Goal: Download file/media

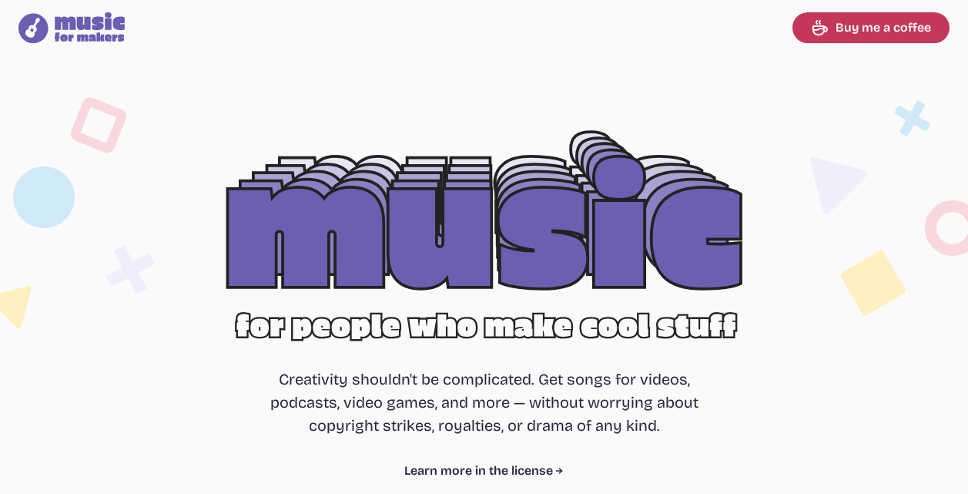
select select "most popular"
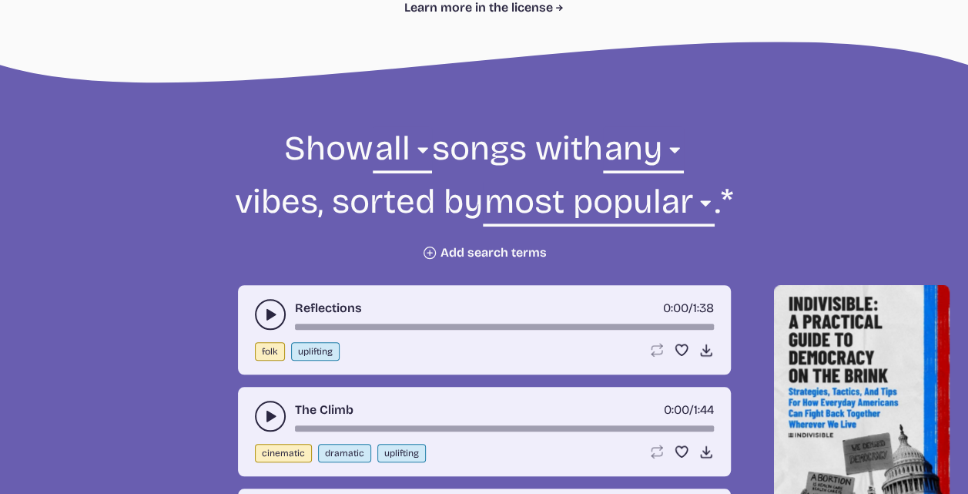
scroll to position [539, 0]
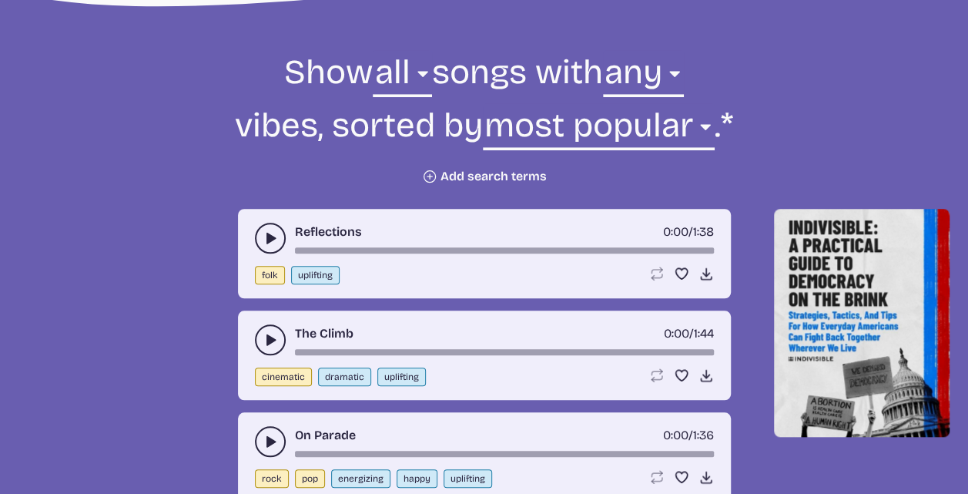
click at [270, 243] on icon "play-pause toggle" at bounding box center [270, 237] width 15 height 15
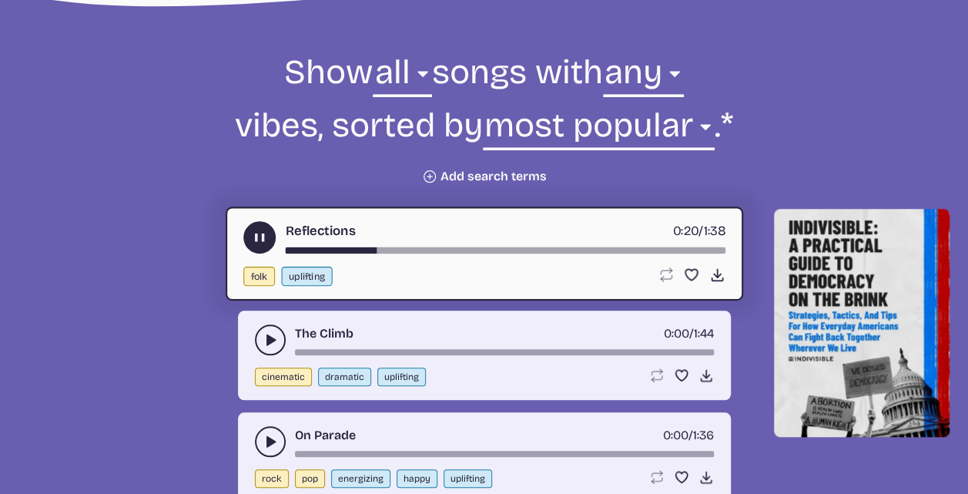
click at [248, 234] on button "play-pause toggle" at bounding box center [259, 237] width 32 height 32
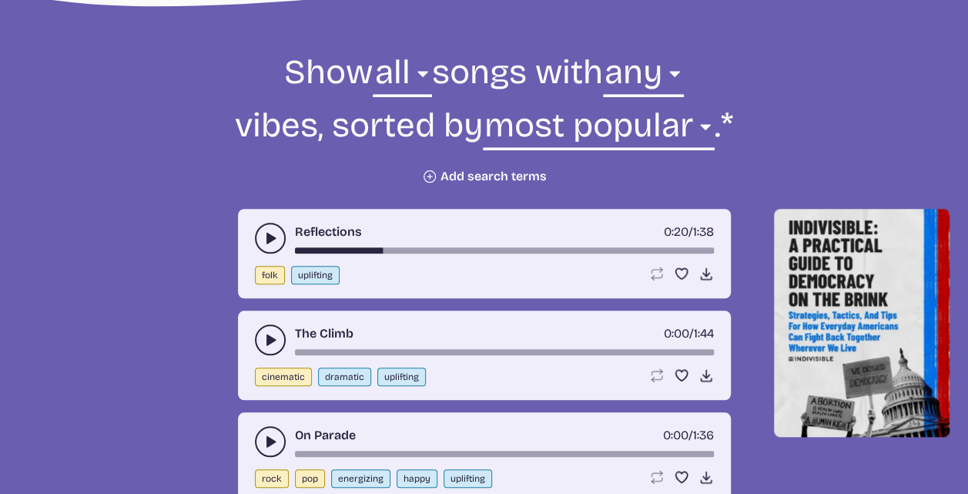
click at [267, 343] on use "play-pause toggle" at bounding box center [270, 339] width 15 height 15
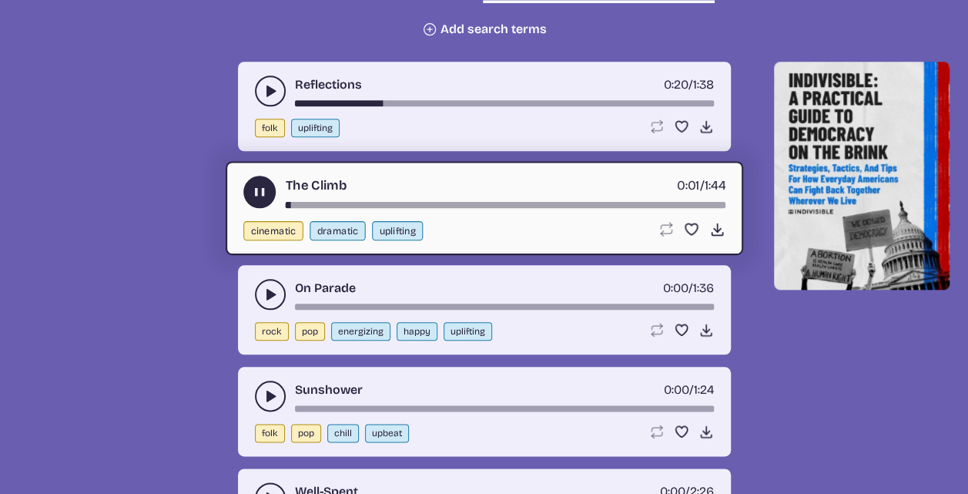
scroll to position [693, 0]
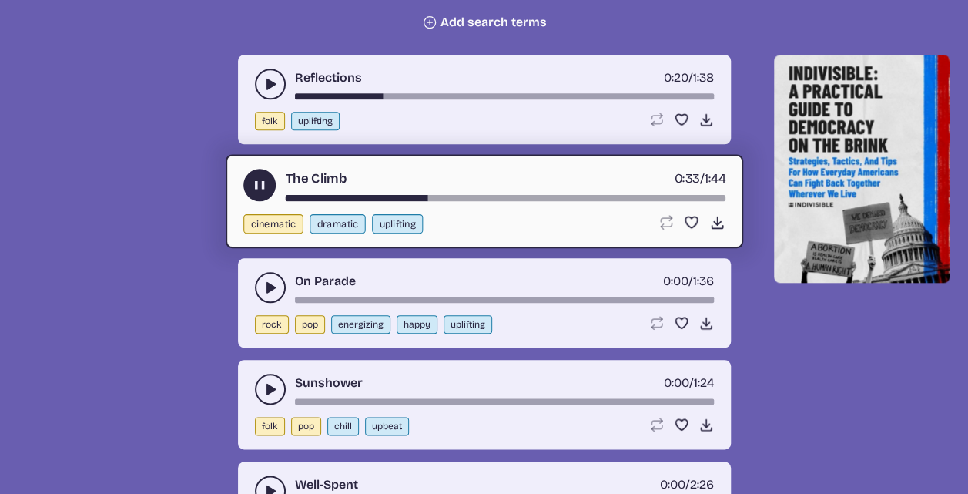
click at [262, 186] on use "play-pause toggle" at bounding box center [259, 185] width 16 height 16
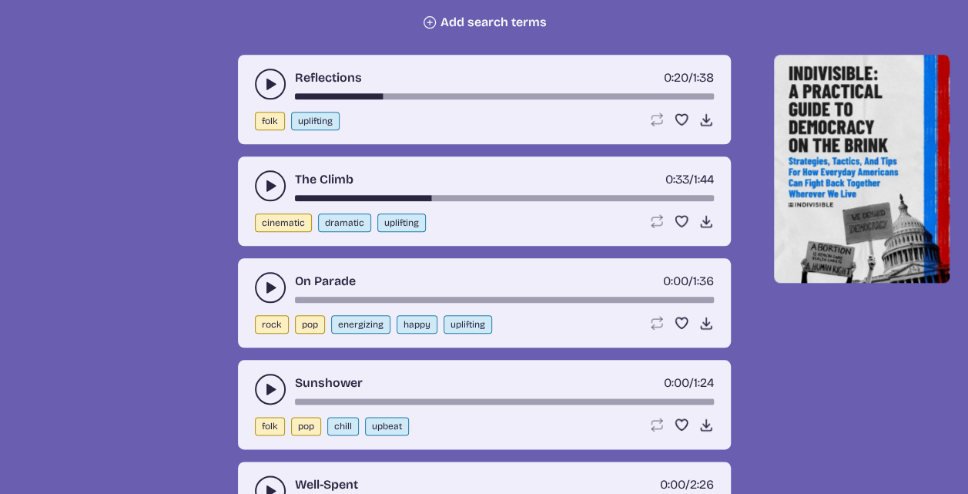
click at [268, 290] on use "play-pause toggle" at bounding box center [270, 287] width 15 height 15
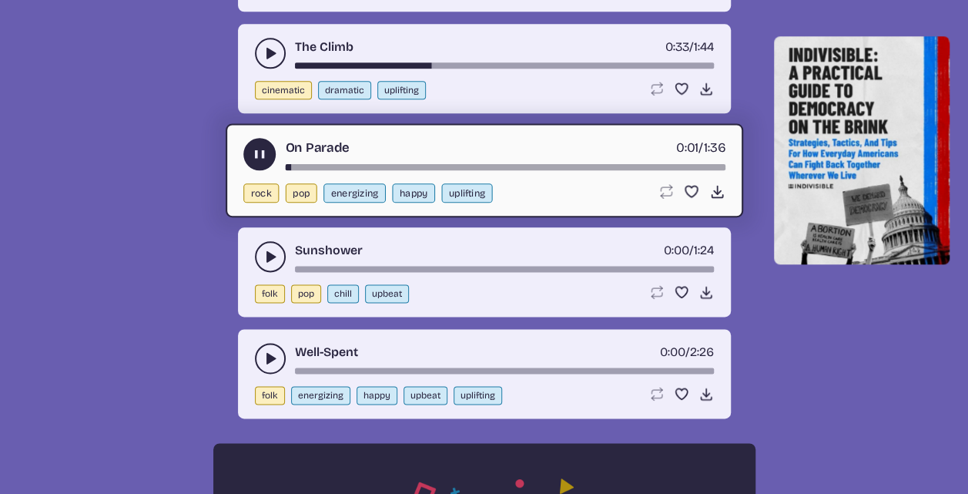
scroll to position [847, 0]
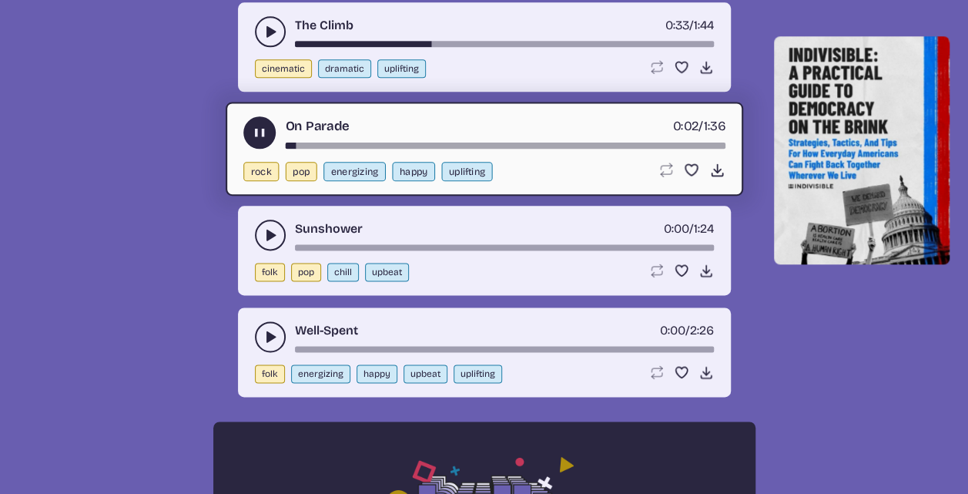
click at [252, 131] on icon "play-pause toggle" at bounding box center [259, 133] width 16 height 16
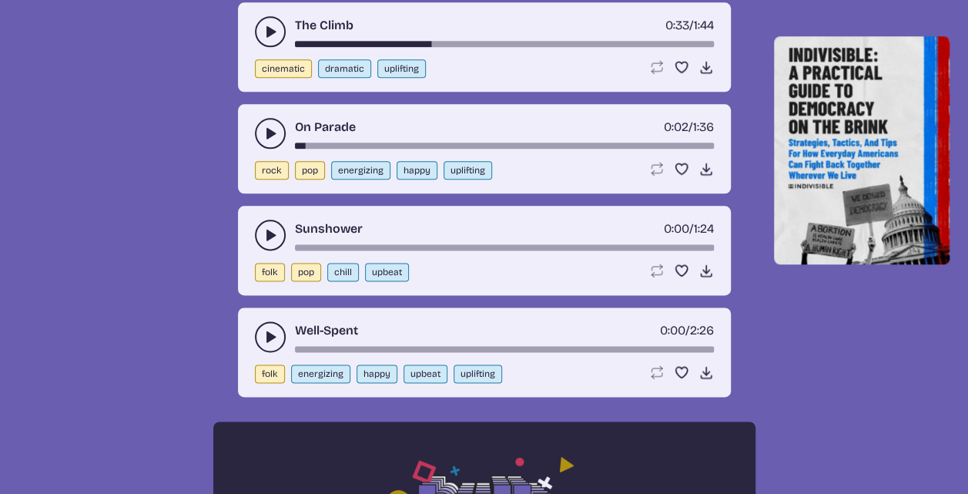
click at [263, 229] on icon "play-pause toggle" at bounding box center [270, 234] width 15 height 15
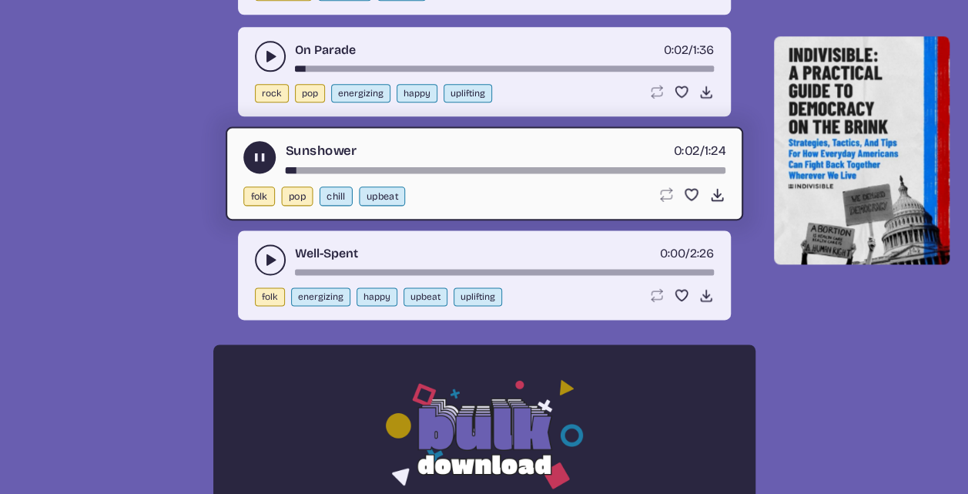
scroll to position [1001, 0]
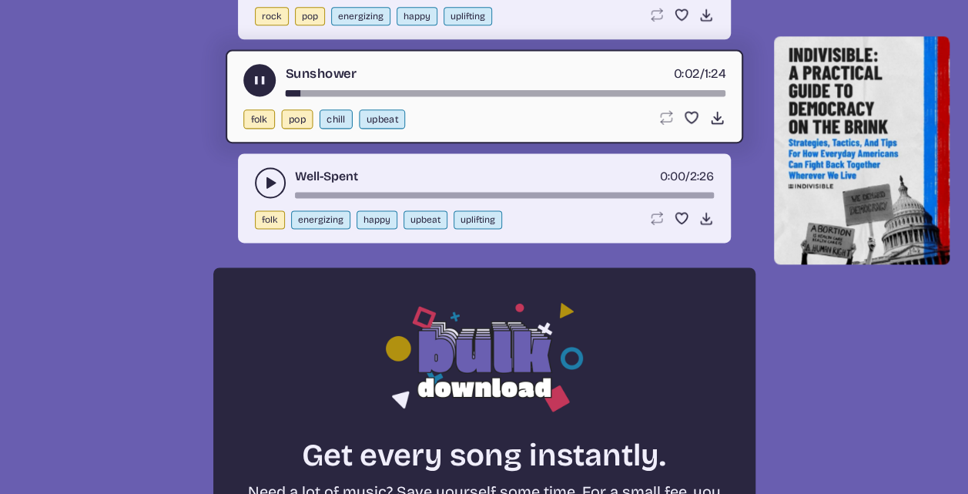
click at [265, 77] on use "play-pause toggle" at bounding box center [259, 80] width 16 height 16
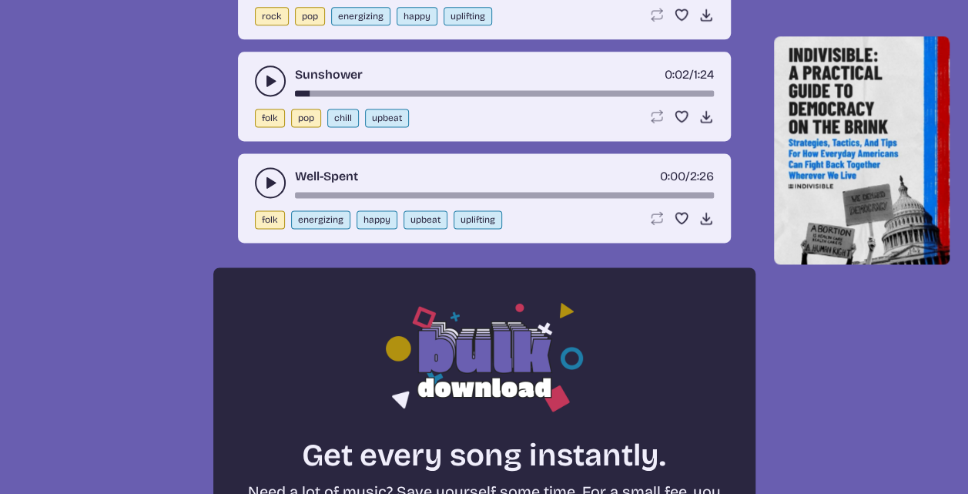
click at [271, 186] on icon "play-pause toggle" at bounding box center [270, 182] width 15 height 15
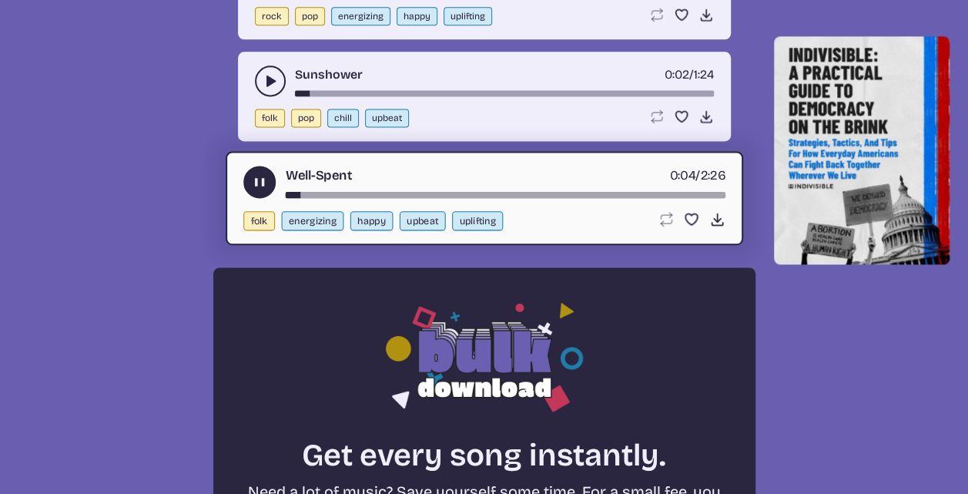
click at [257, 179] on use "play-pause toggle" at bounding box center [259, 182] width 16 height 16
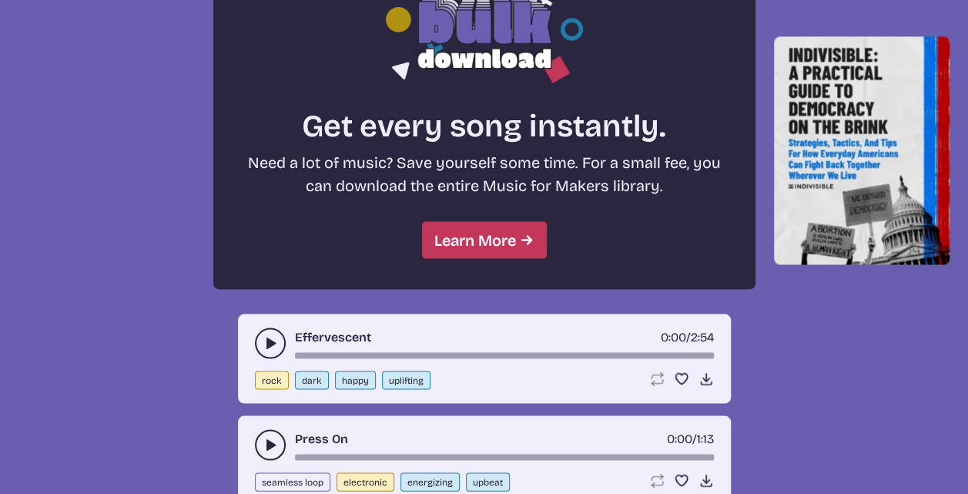
scroll to position [1386, 0]
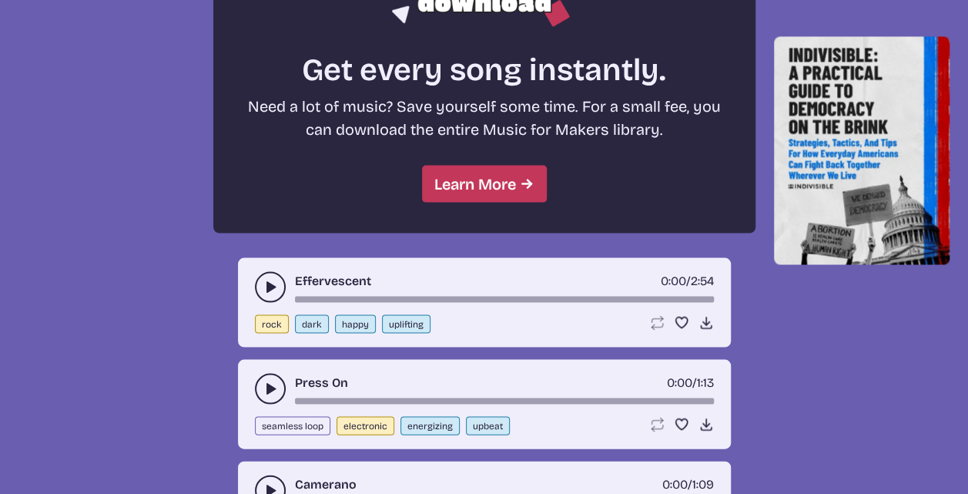
click at [263, 289] on icon "play-pause toggle" at bounding box center [270, 286] width 15 height 15
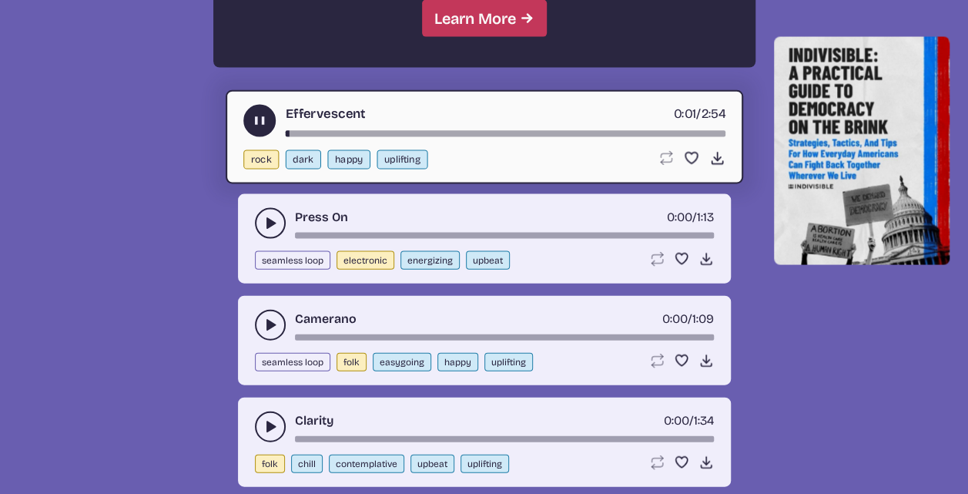
scroll to position [1617, 0]
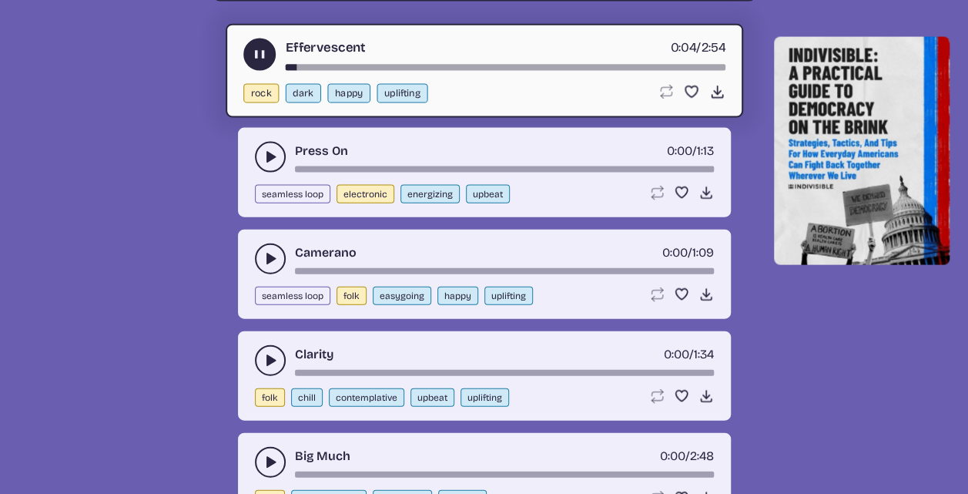
click at [253, 53] on icon "play-pause toggle" at bounding box center [259, 55] width 16 height 16
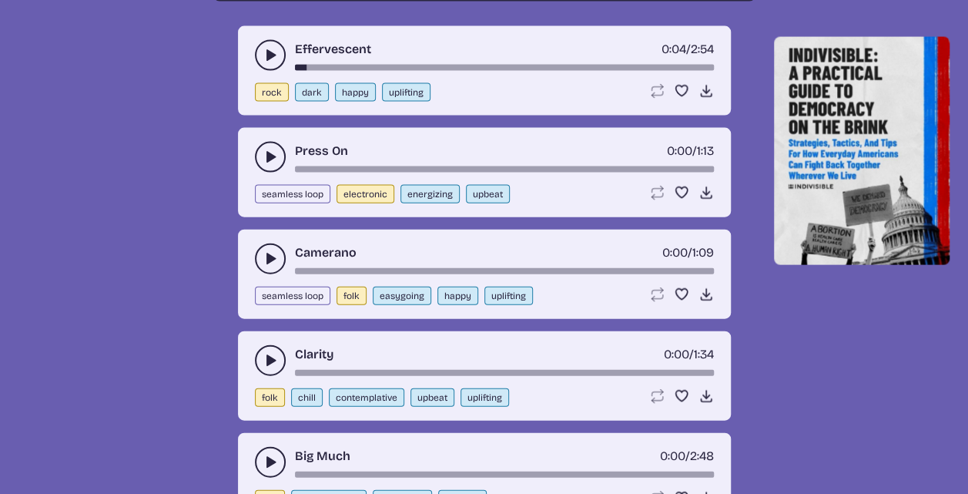
click at [266, 161] on icon "play-pause toggle" at bounding box center [270, 156] width 15 height 15
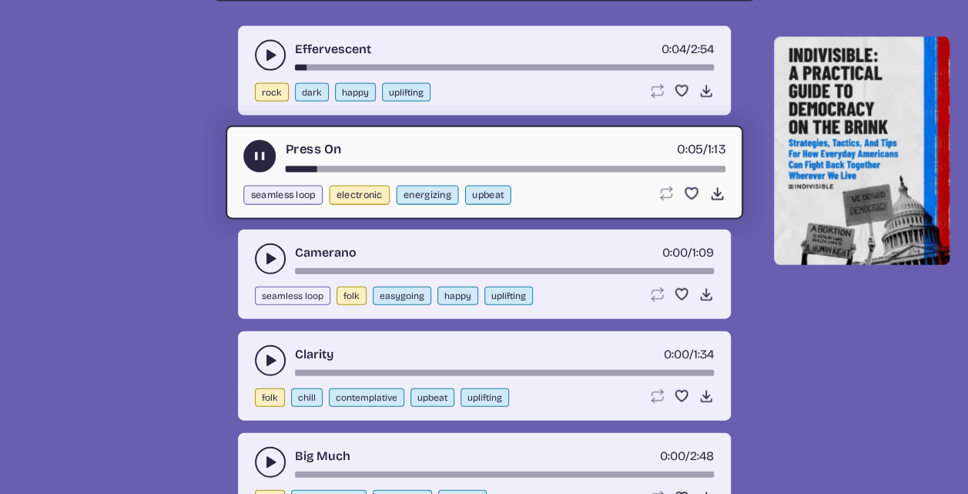
click at [256, 154] on use "play-pause toggle" at bounding box center [259, 157] width 16 height 16
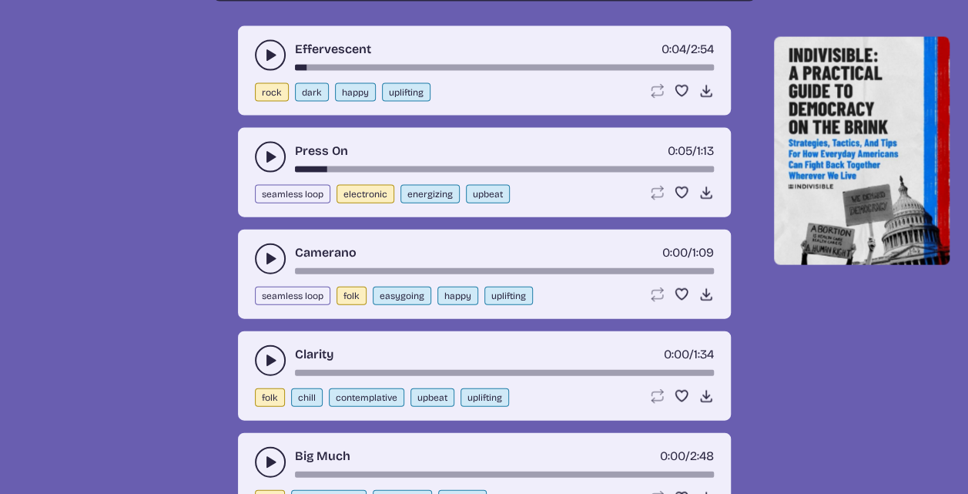
click at [264, 254] on icon "play-pause toggle" at bounding box center [270, 258] width 15 height 15
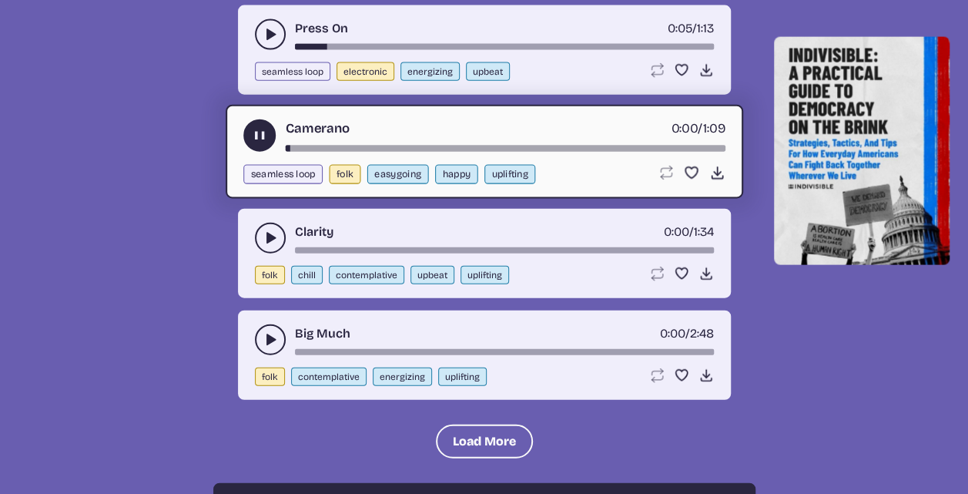
scroll to position [1771, 0]
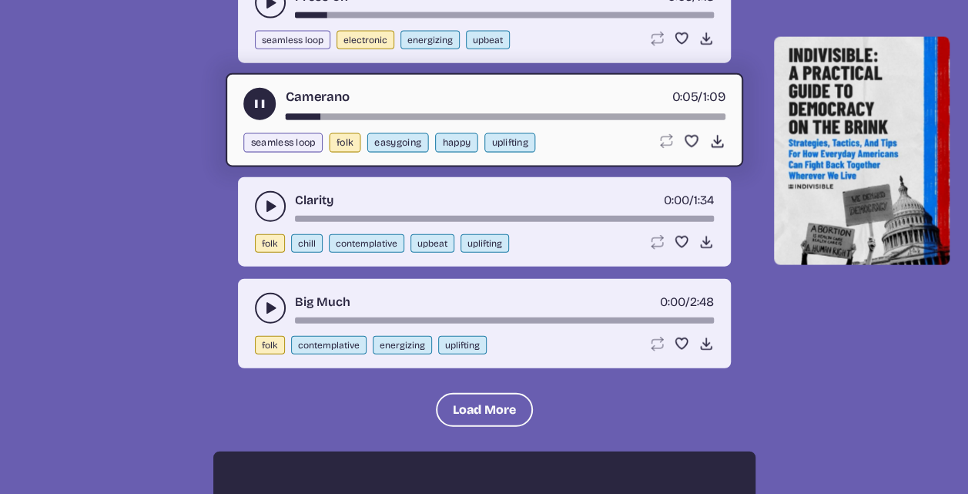
click at [256, 105] on use "play-pause toggle" at bounding box center [259, 104] width 16 height 16
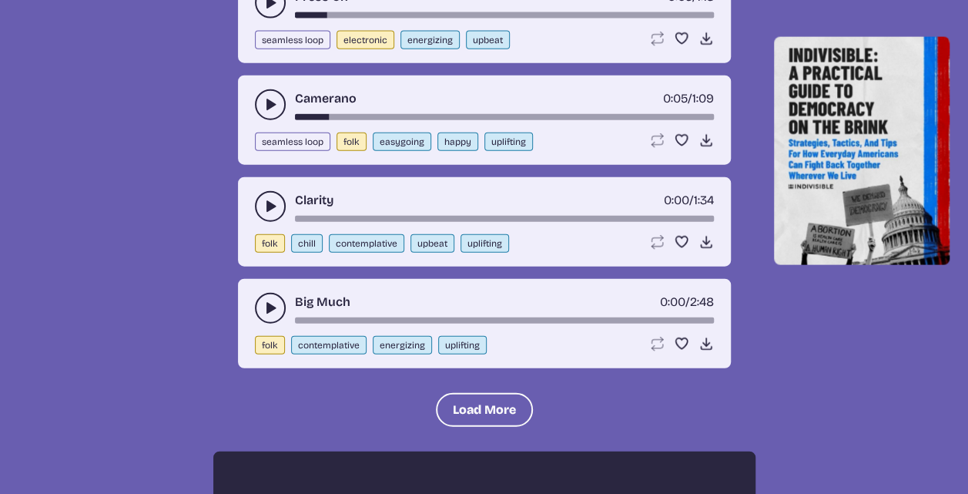
click at [263, 200] on icon "play-pause toggle" at bounding box center [270, 206] width 15 height 15
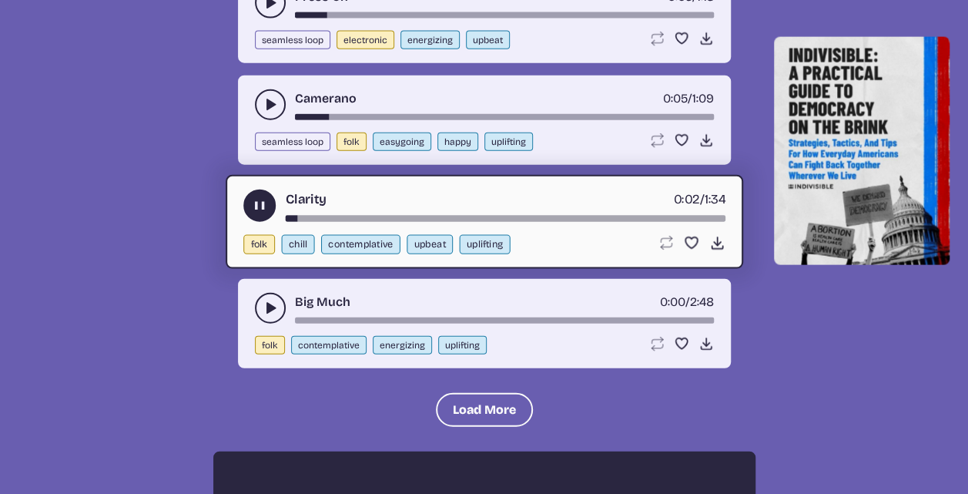
click at [261, 203] on use "play-pause toggle" at bounding box center [259, 206] width 16 height 16
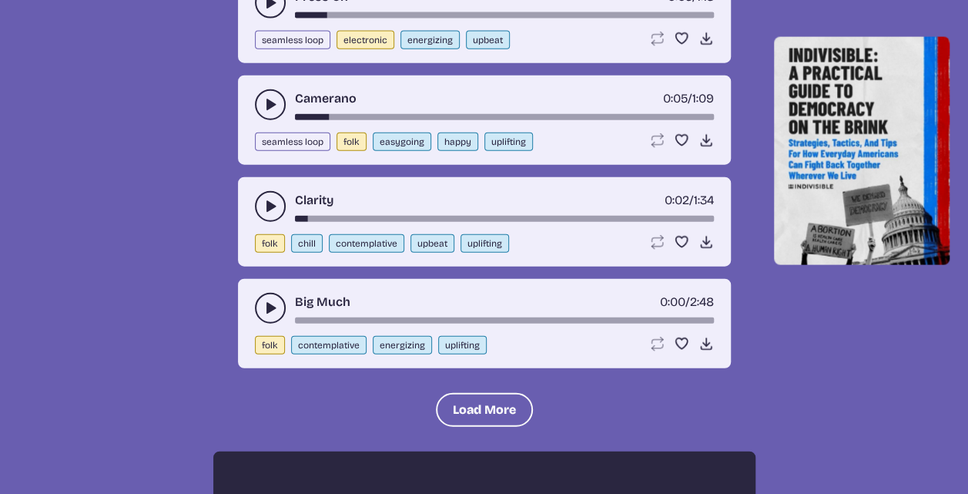
click at [266, 301] on use "play-pause toggle" at bounding box center [270, 307] width 15 height 15
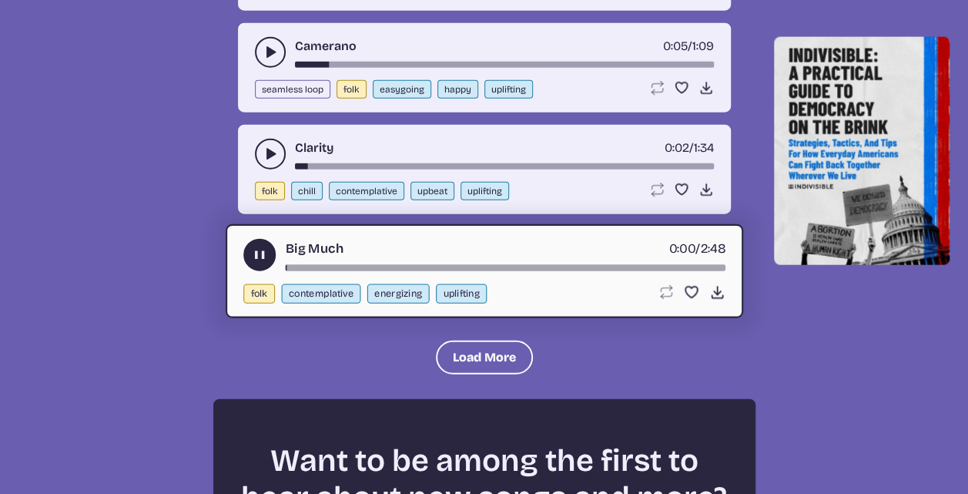
scroll to position [1925, 0]
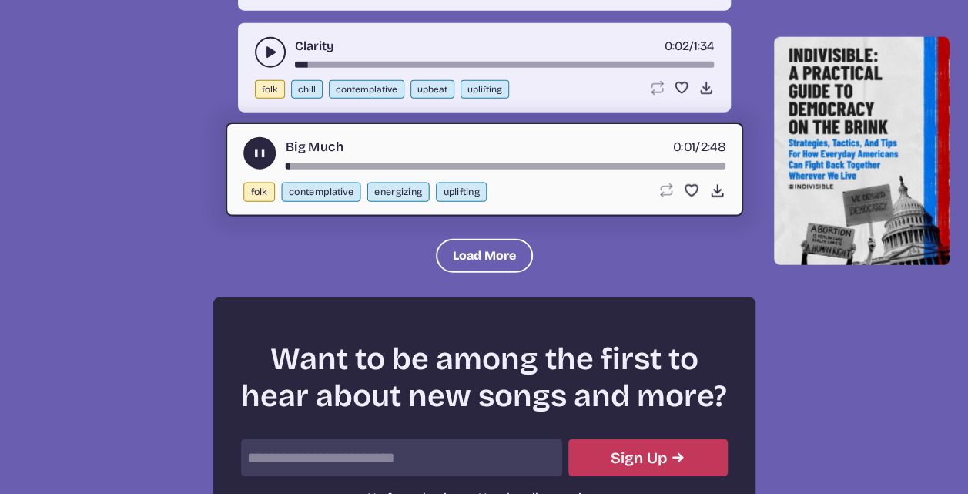
click at [249, 145] on button "play-pause toggle" at bounding box center [259, 153] width 32 height 32
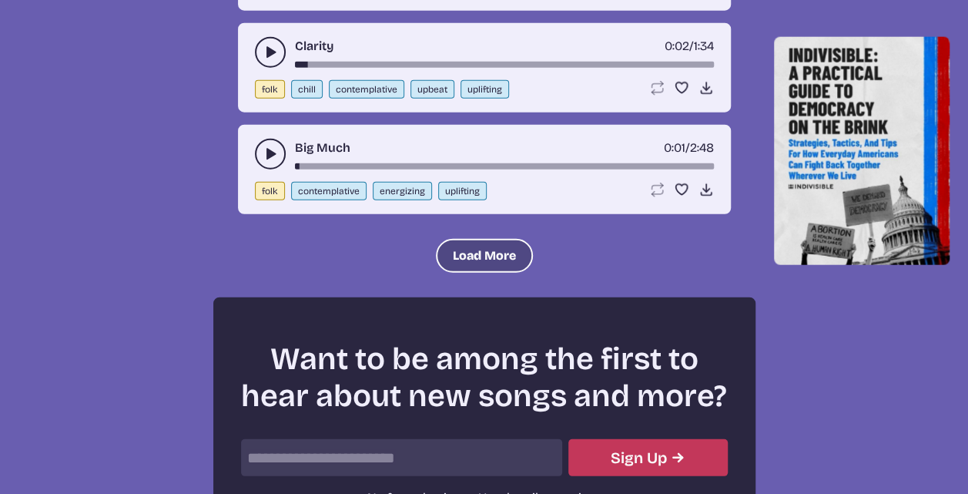
click at [467, 250] on button "Load More" at bounding box center [484, 256] width 97 height 34
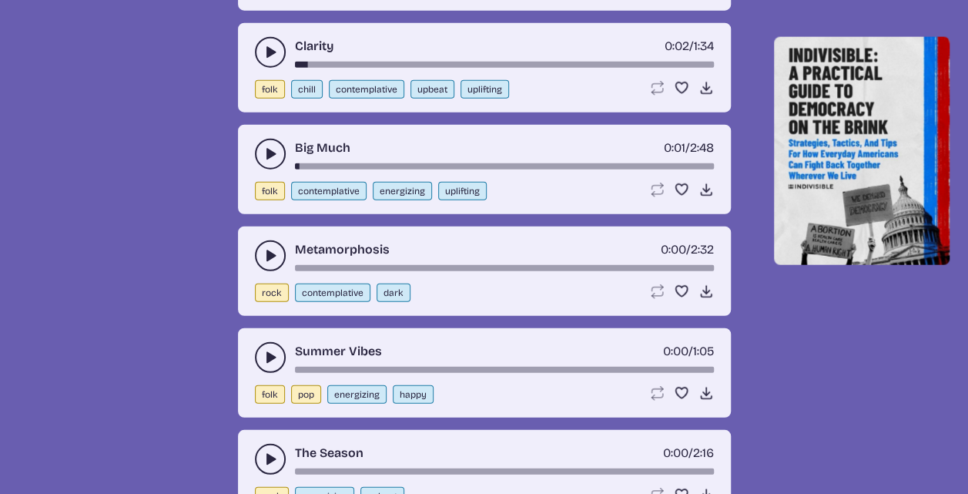
click at [273, 253] on icon "play-pause toggle" at bounding box center [270, 255] width 15 height 15
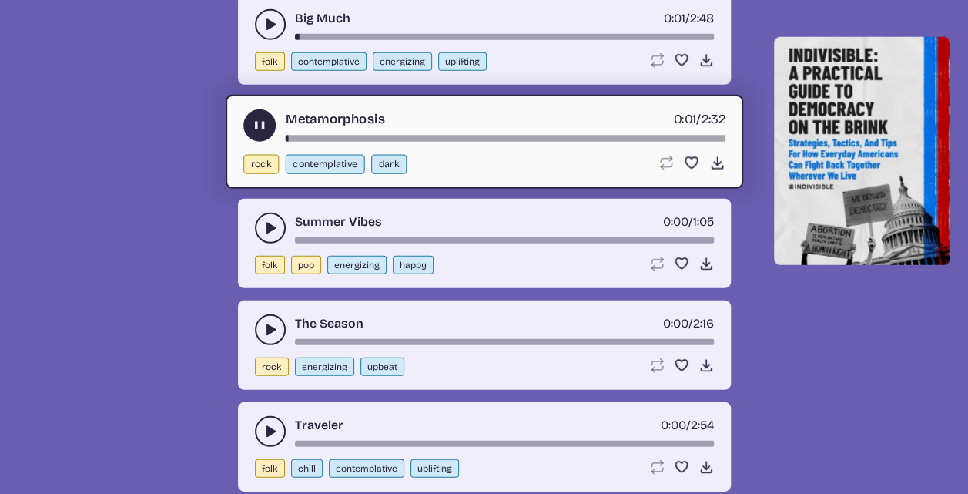
scroll to position [2079, 0]
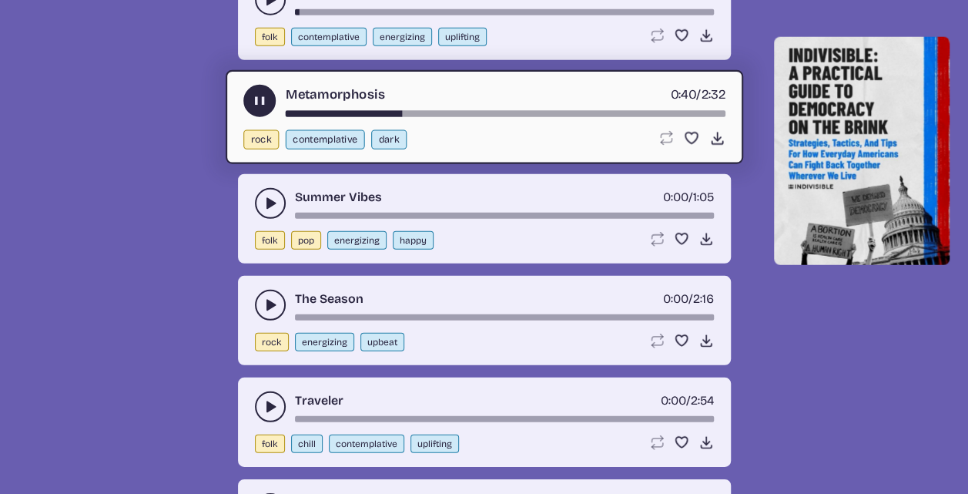
click at [247, 94] on button "play-pause toggle" at bounding box center [259, 101] width 32 height 32
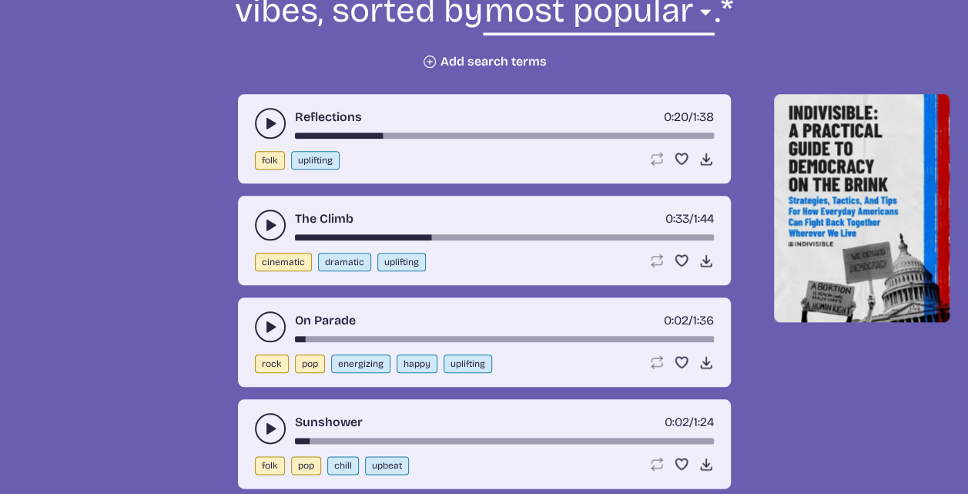
scroll to position [616, 0]
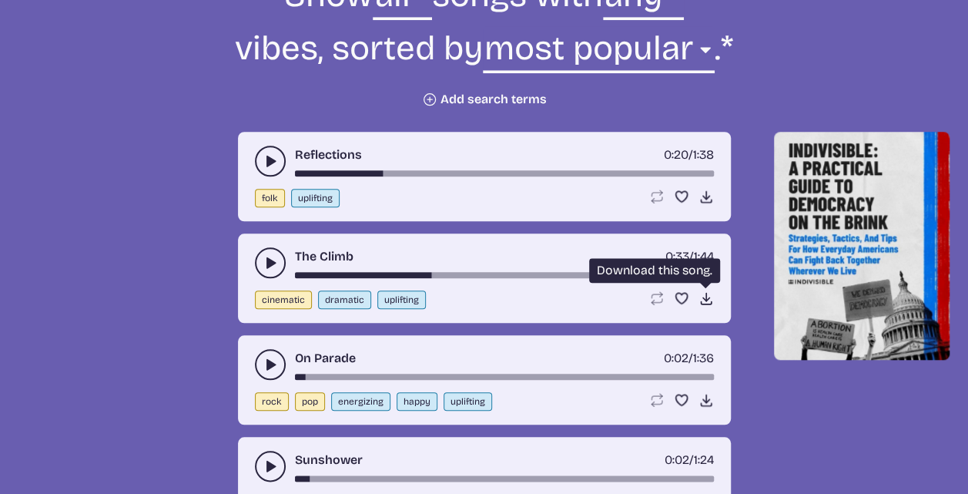
click at [700, 301] on use at bounding box center [705, 297] width 15 height 15
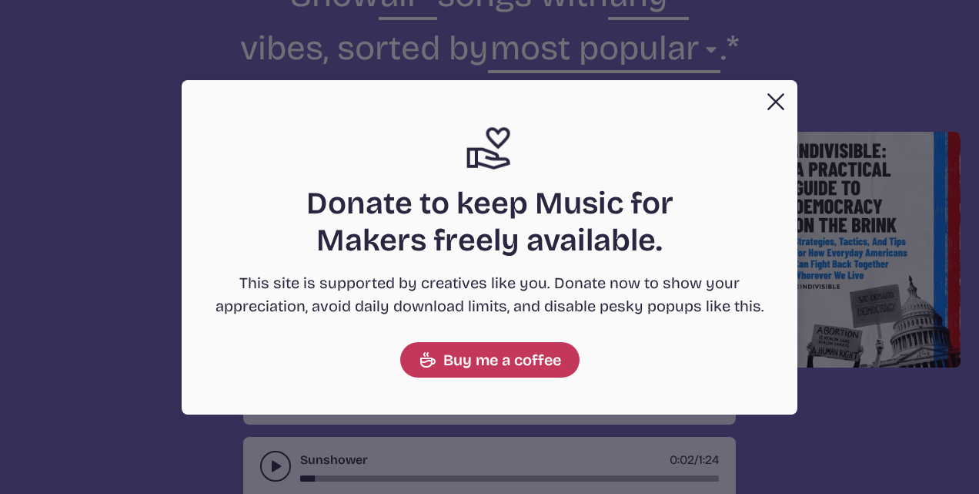
click at [772, 102] on button "Close" at bounding box center [776, 101] width 31 height 31
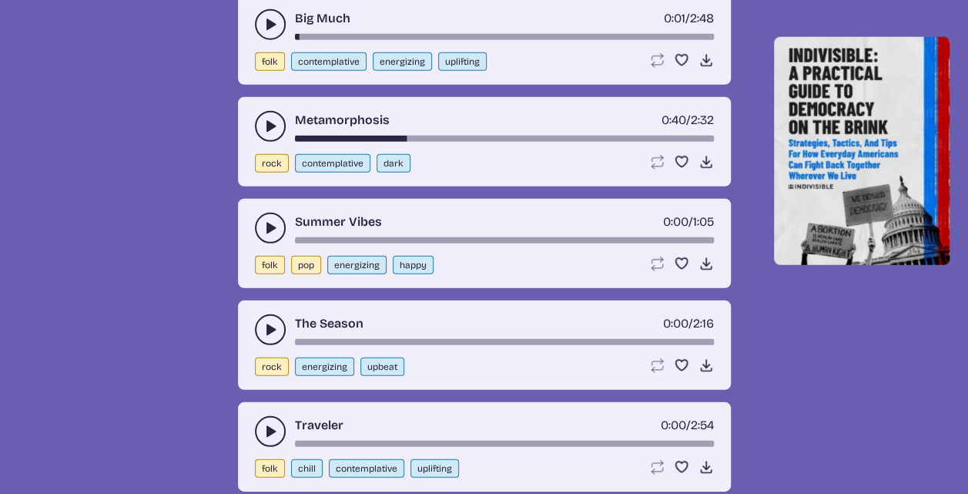
scroll to position [2079, 0]
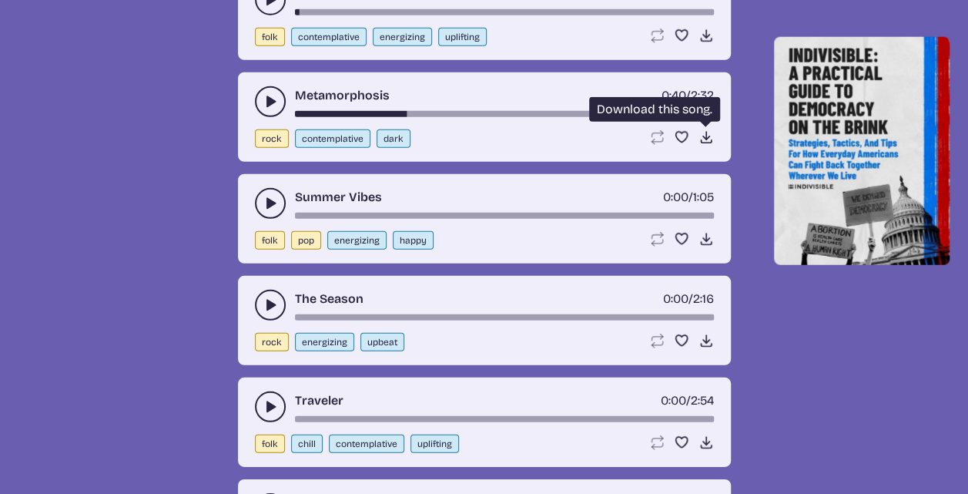
click at [699, 137] on icon "Download song" at bounding box center [705, 136] width 15 height 15
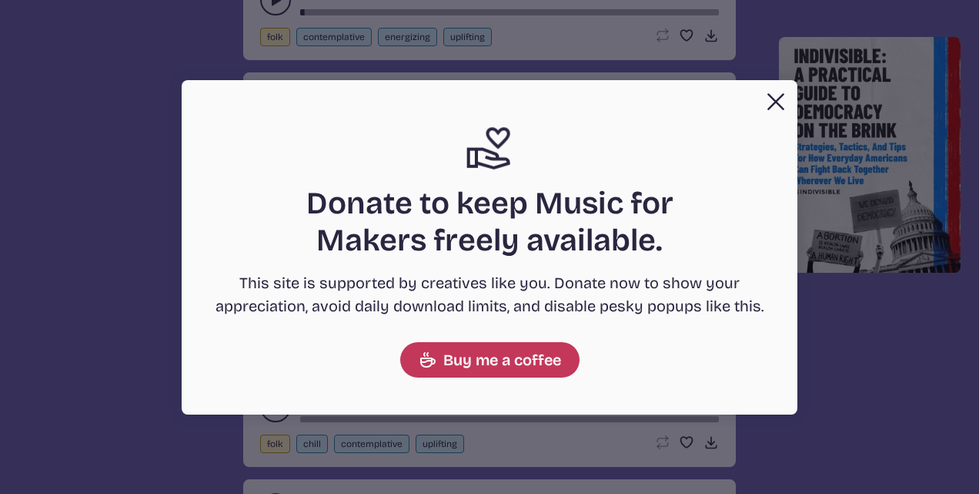
click at [767, 99] on button "Close" at bounding box center [776, 101] width 31 height 31
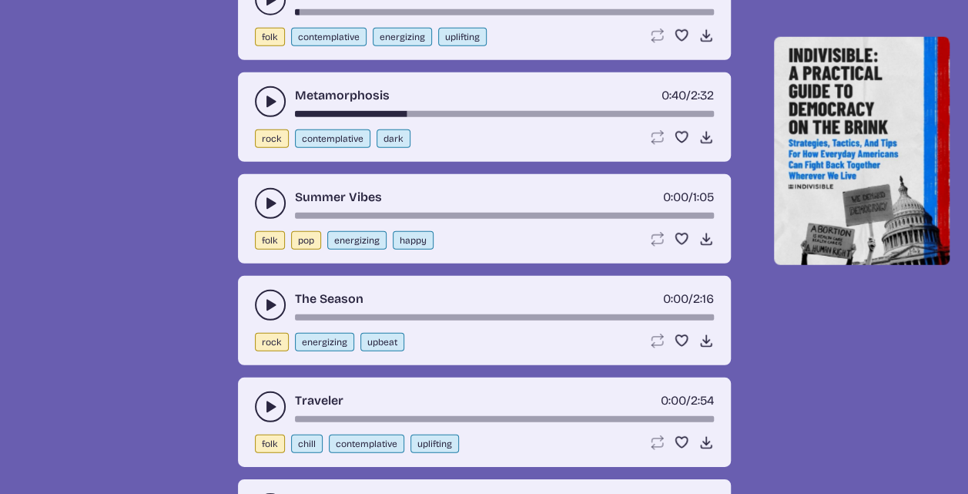
click at [263, 199] on icon "play-pause toggle" at bounding box center [270, 203] width 15 height 15
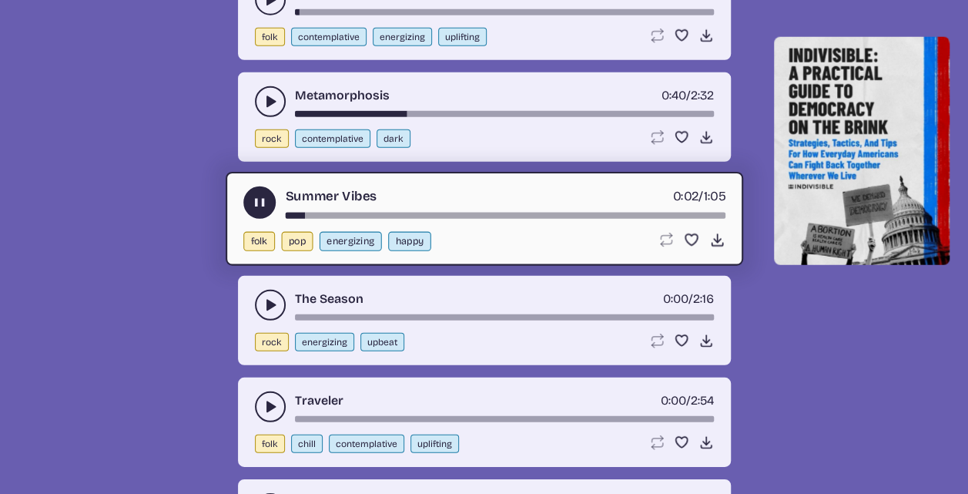
click at [255, 195] on use "play-pause toggle" at bounding box center [259, 203] width 16 height 16
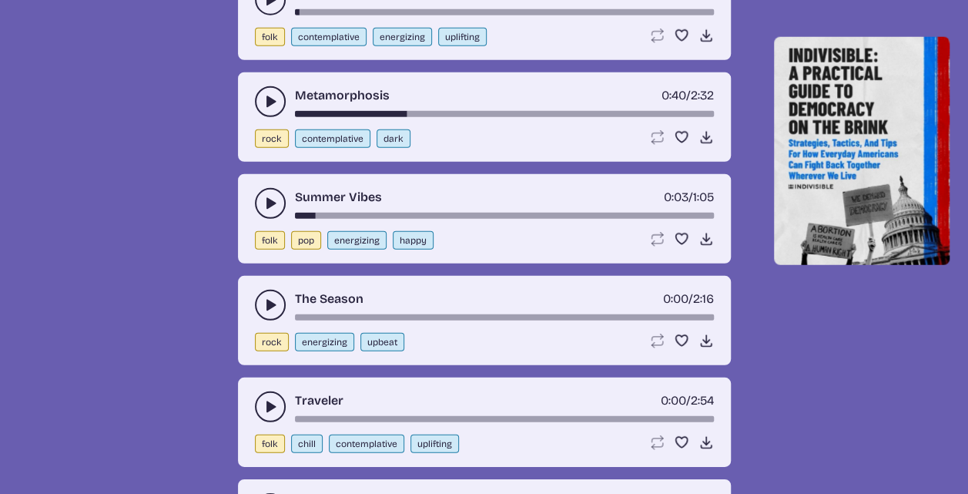
click at [260, 293] on button "play-pause toggle" at bounding box center [270, 305] width 31 height 31
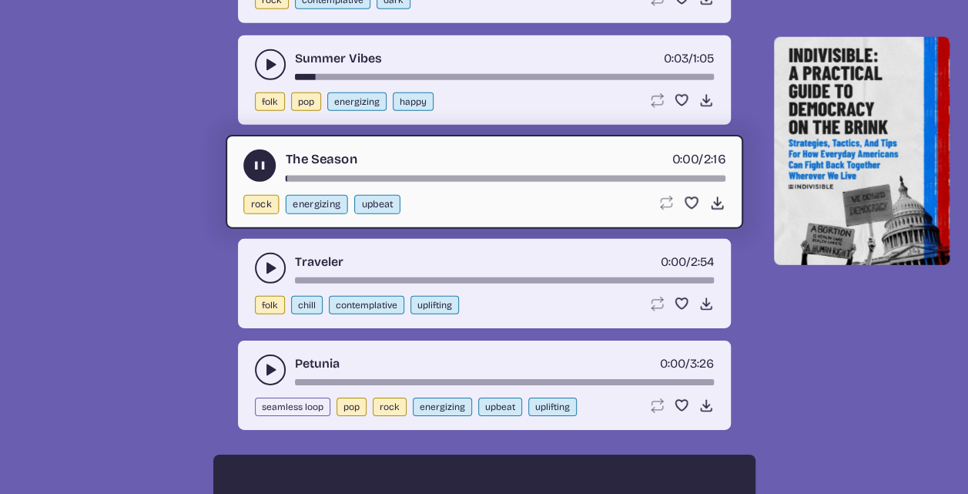
scroll to position [2233, 0]
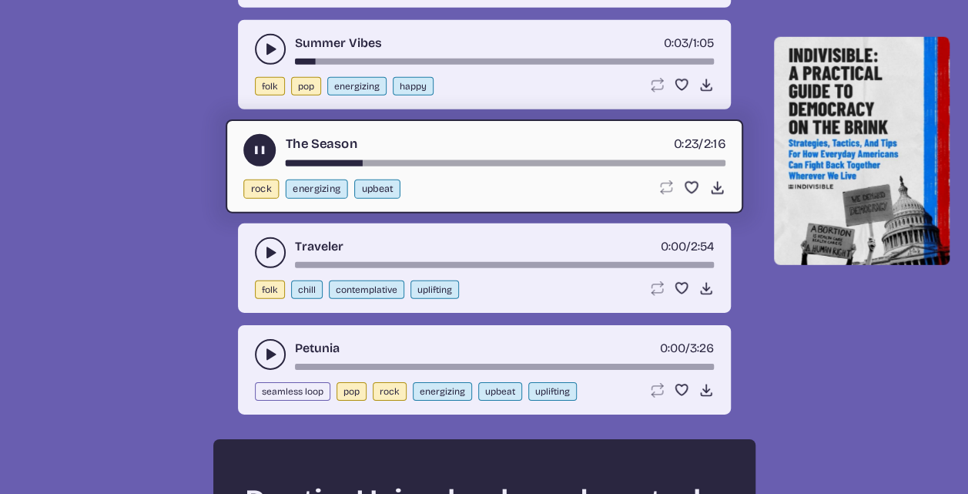
click at [265, 143] on use "play-pause toggle" at bounding box center [259, 150] width 16 height 16
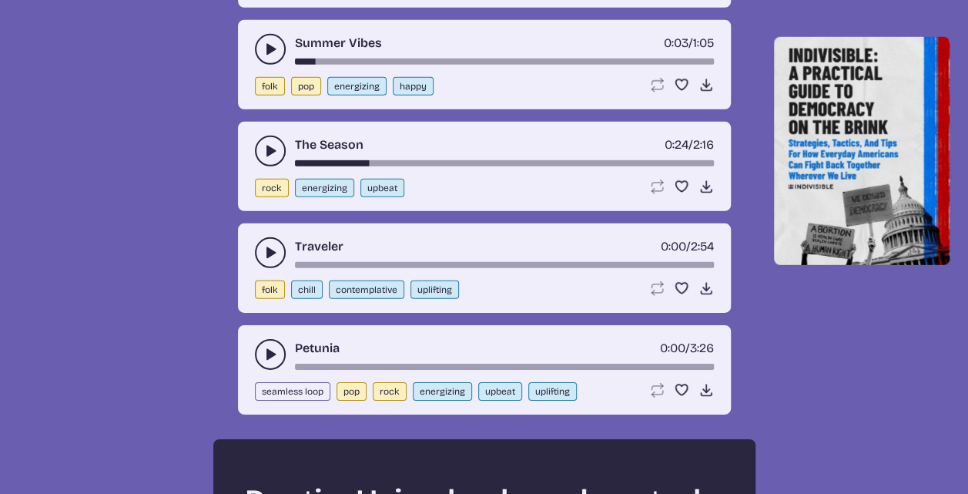
click at [266, 246] on use "play-pause toggle" at bounding box center [270, 252] width 15 height 15
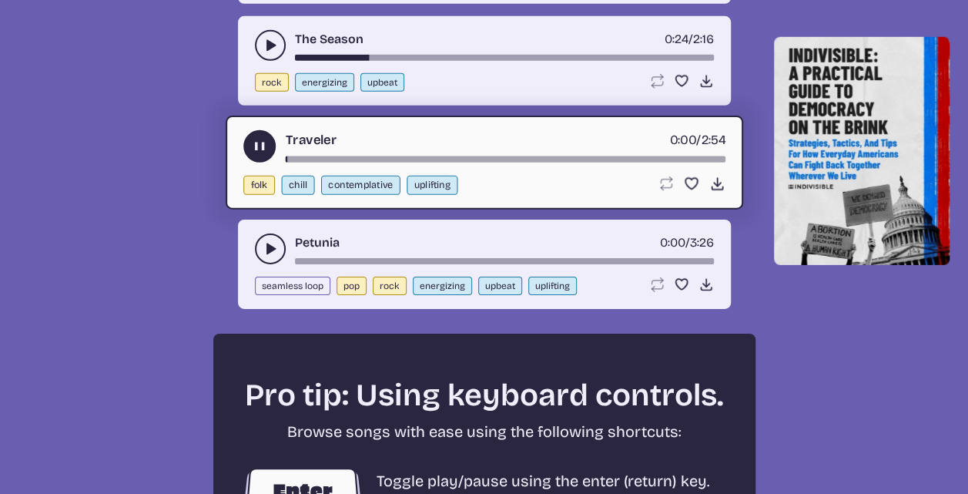
scroll to position [2387, 0]
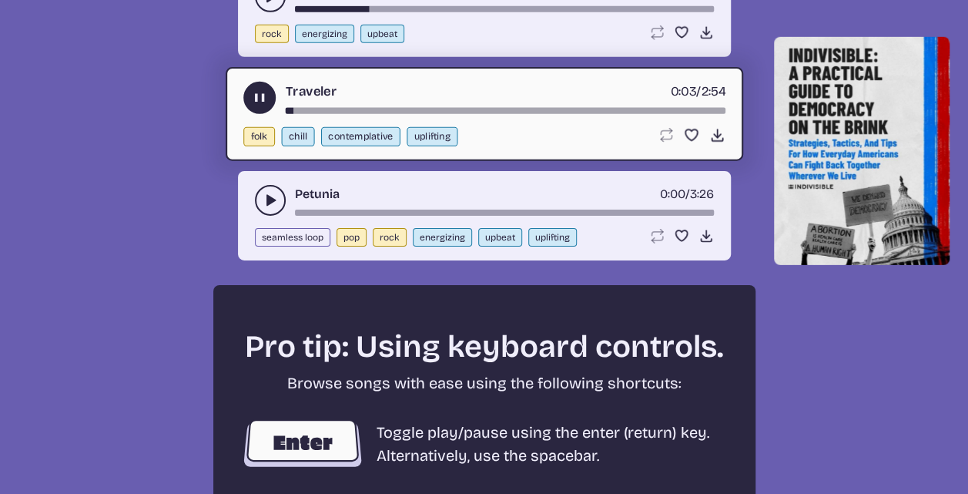
click at [256, 96] on use "play-pause toggle" at bounding box center [259, 98] width 16 height 16
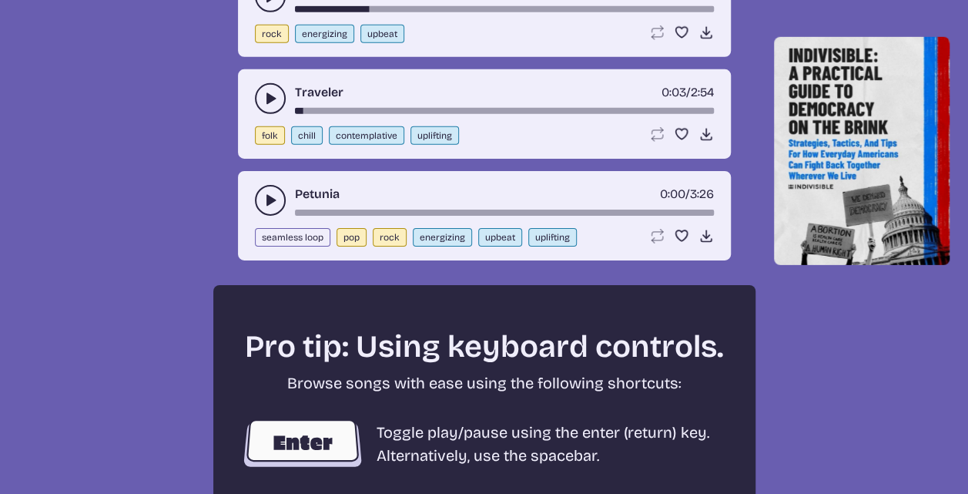
click at [260, 193] on button "play-pause toggle" at bounding box center [270, 200] width 31 height 31
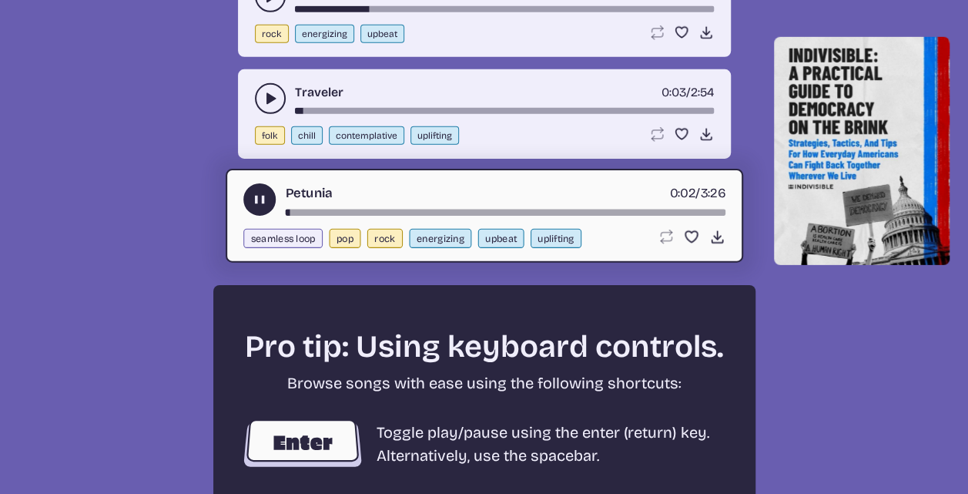
click at [263, 193] on use "play-pause toggle" at bounding box center [259, 200] width 16 height 16
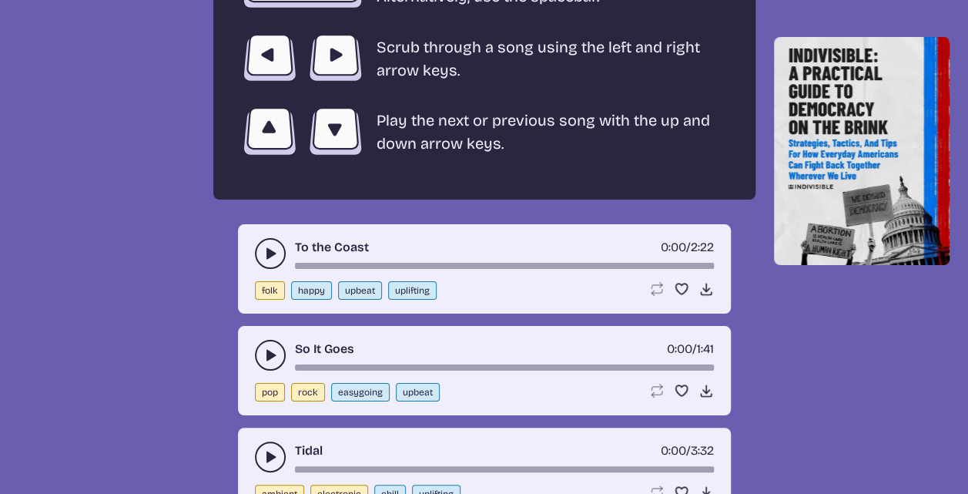
scroll to position [2849, 0]
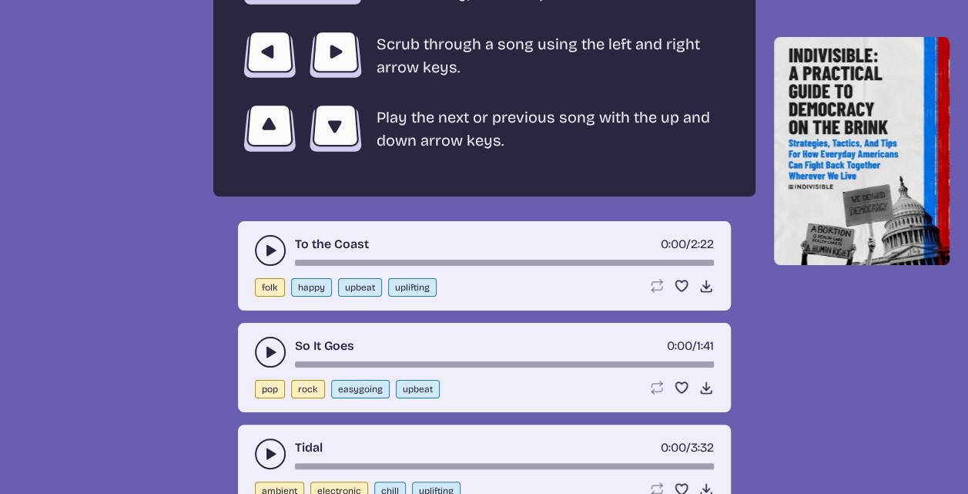
click at [266, 248] on icon "play-pause toggle" at bounding box center [270, 250] width 15 height 15
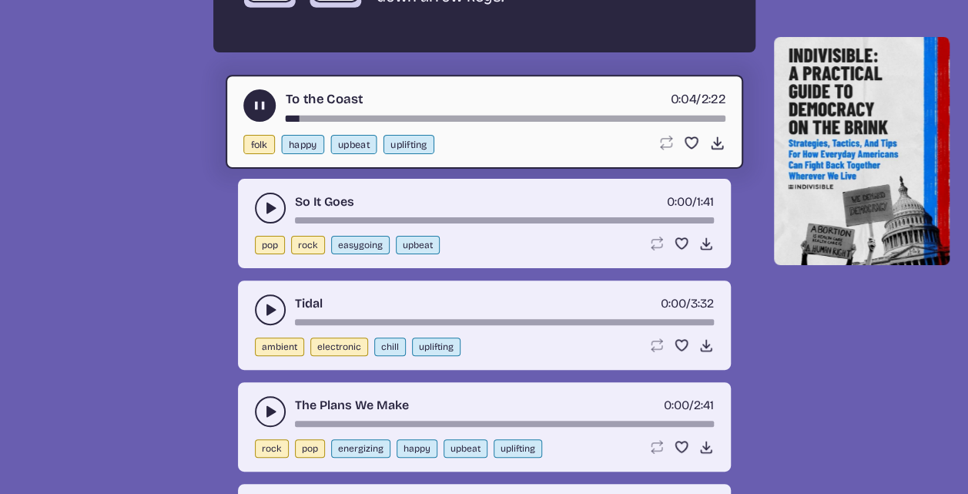
scroll to position [3003, 0]
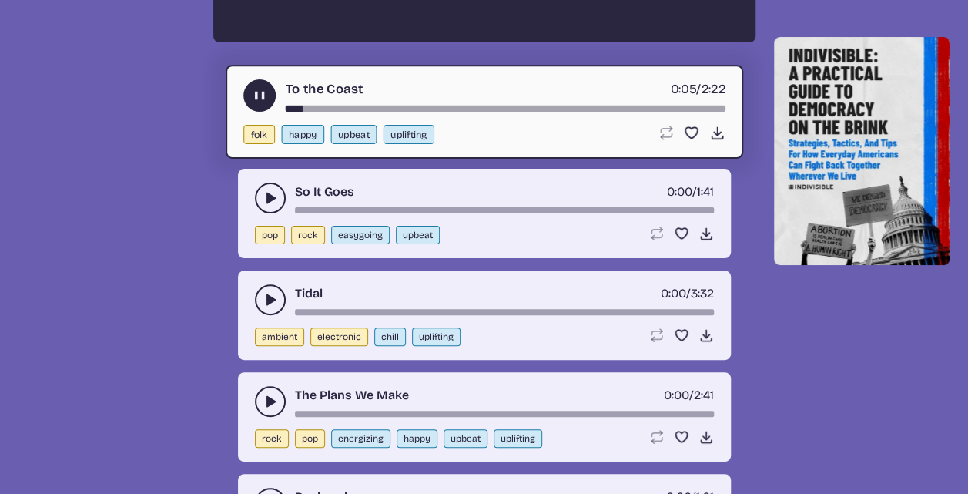
click at [257, 89] on use "play-pause toggle" at bounding box center [259, 96] width 16 height 16
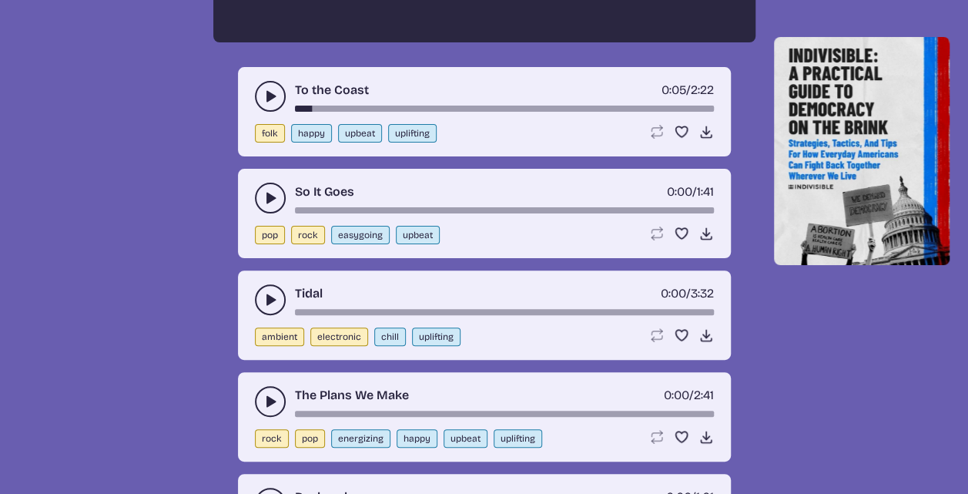
click at [264, 190] on icon "play-pause toggle" at bounding box center [270, 197] width 15 height 15
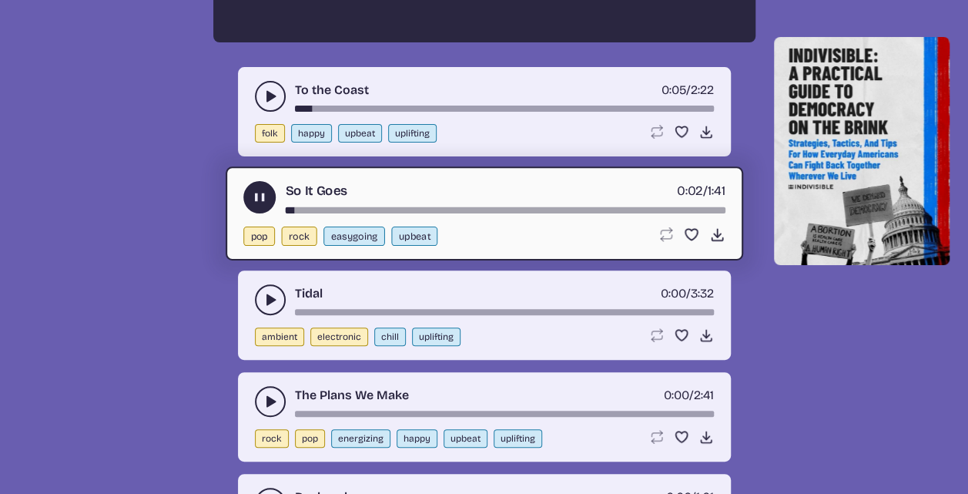
click at [265, 189] on icon "play-pause toggle" at bounding box center [259, 197] width 16 height 16
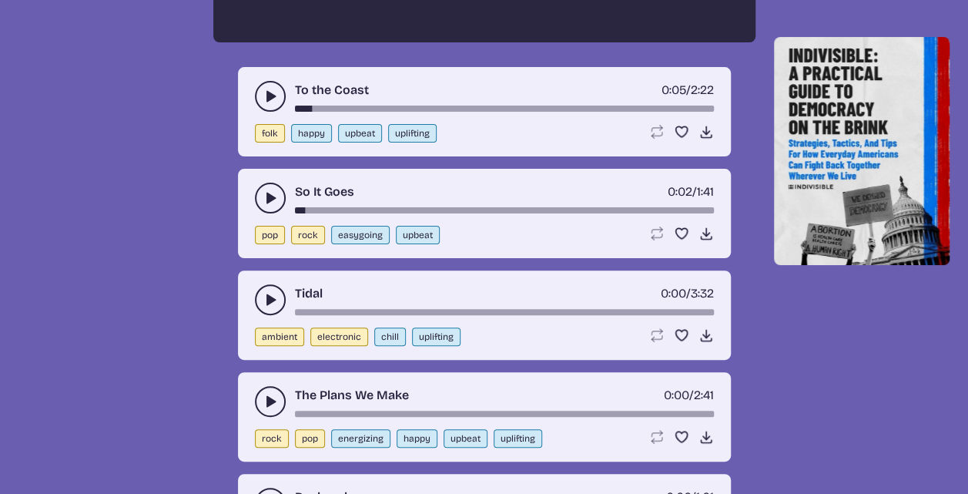
click at [276, 292] on icon "play-pause toggle" at bounding box center [270, 299] width 15 height 15
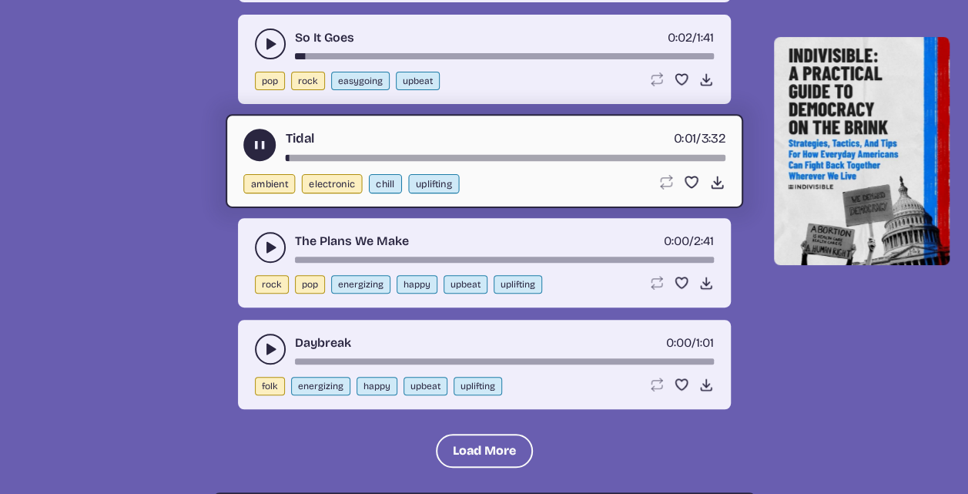
scroll to position [3234, 0]
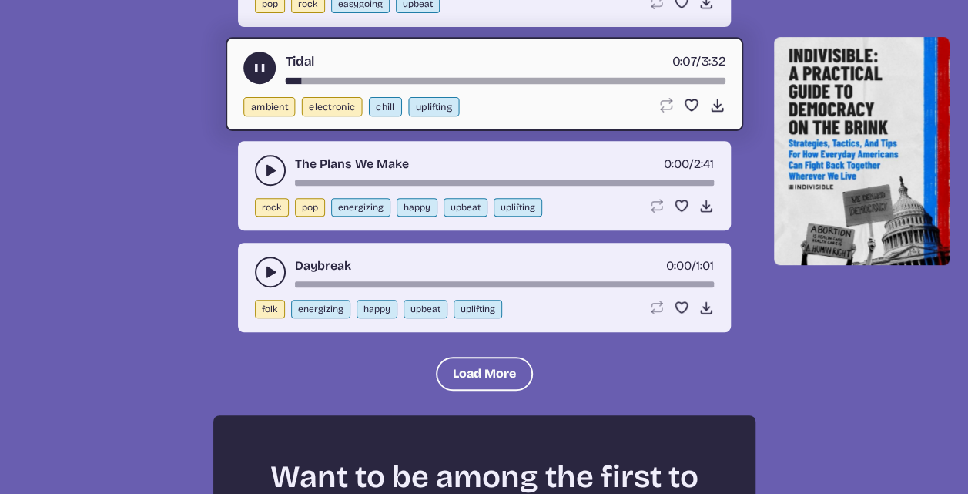
click at [259, 60] on icon "play-pause toggle" at bounding box center [259, 68] width 16 height 16
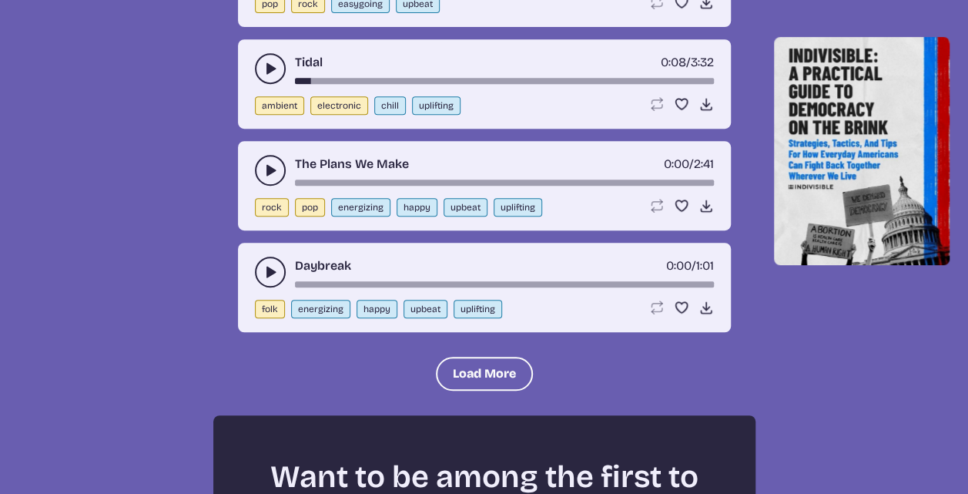
click at [265, 162] on icon "play-pause toggle" at bounding box center [270, 169] width 15 height 15
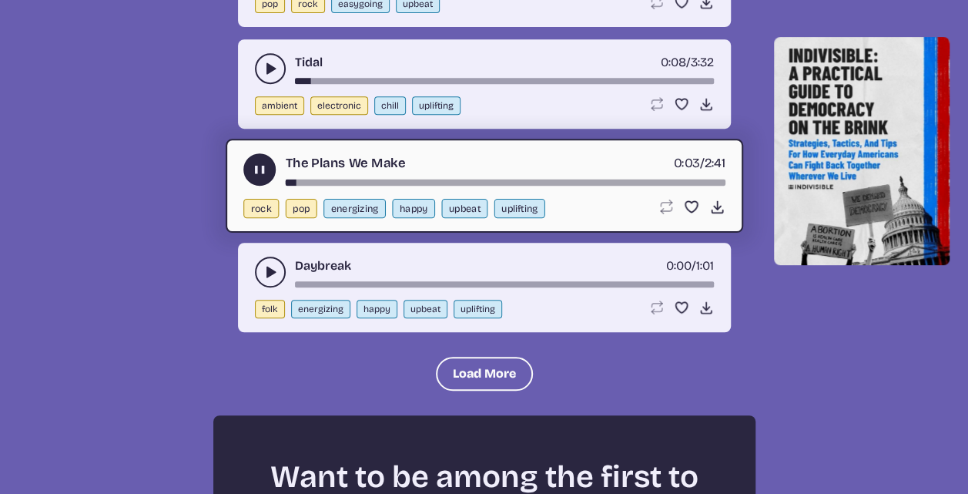
click at [256, 162] on icon "play-pause toggle" at bounding box center [259, 170] width 16 height 16
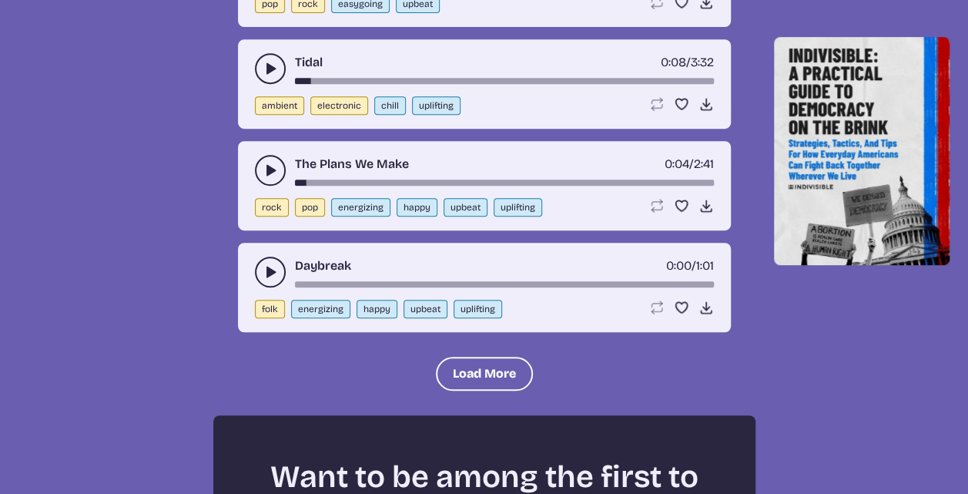
click at [270, 264] on icon "play-pause toggle" at bounding box center [270, 271] width 15 height 15
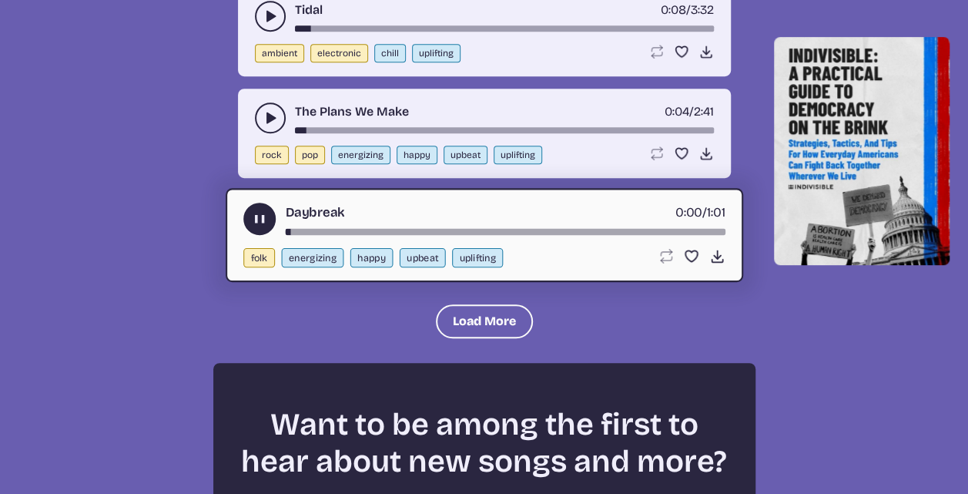
scroll to position [3388, 0]
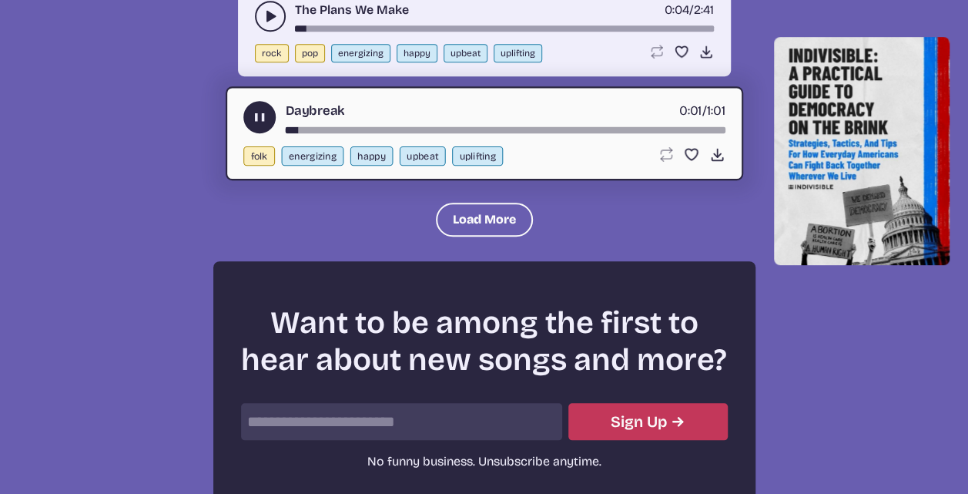
click at [254, 109] on use "play-pause toggle" at bounding box center [259, 117] width 16 height 16
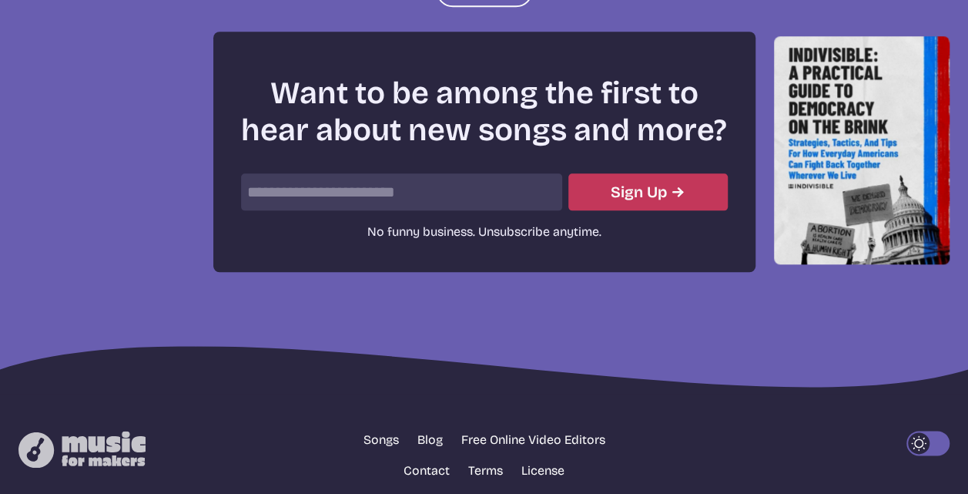
scroll to position [3451, 0]
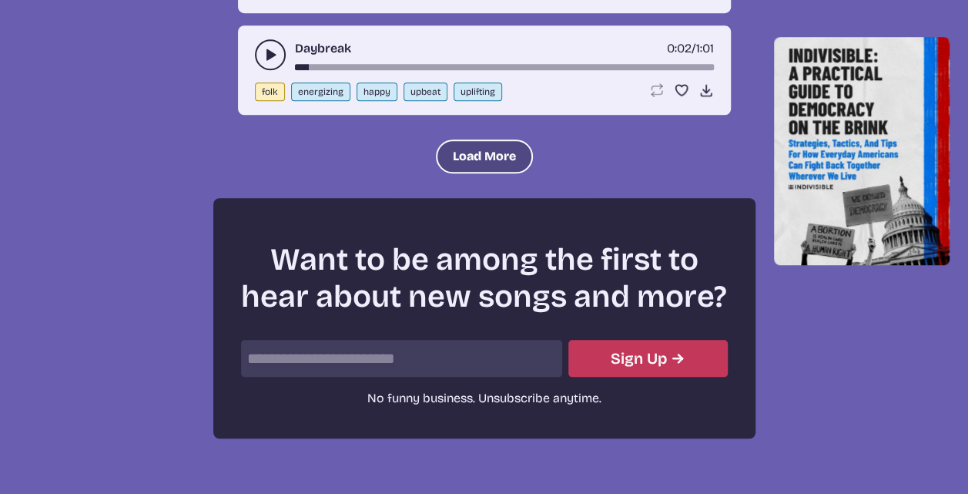
click at [477, 139] on button "Load More" at bounding box center [484, 156] width 97 height 34
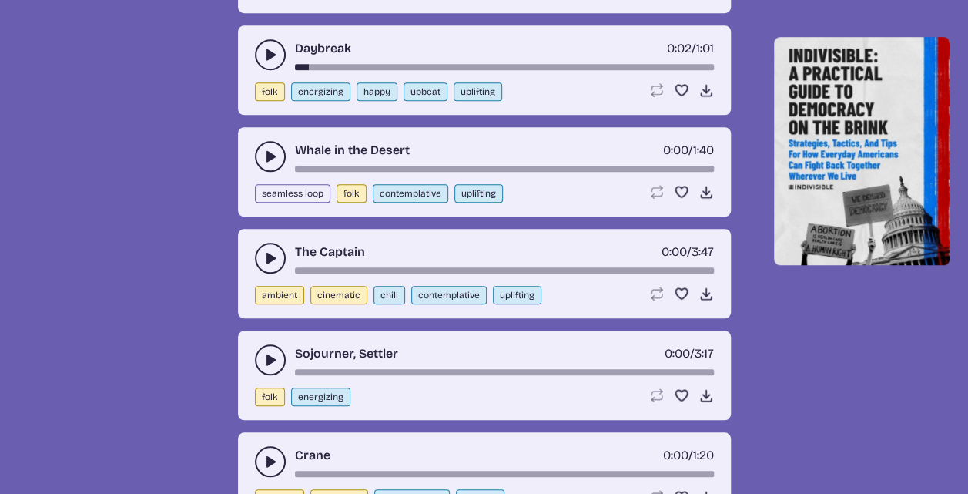
click at [275, 149] on icon "play-pause toggle" at bounding box center [270, 156] width 15 height 15
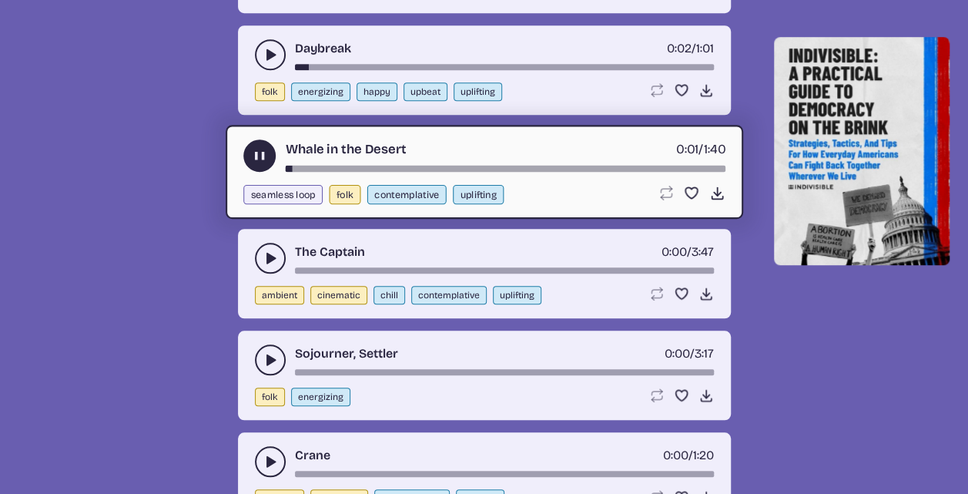
click at [257, 148] on use "play-pause toggle" at bounding box center [259, 156] width 16 height 16
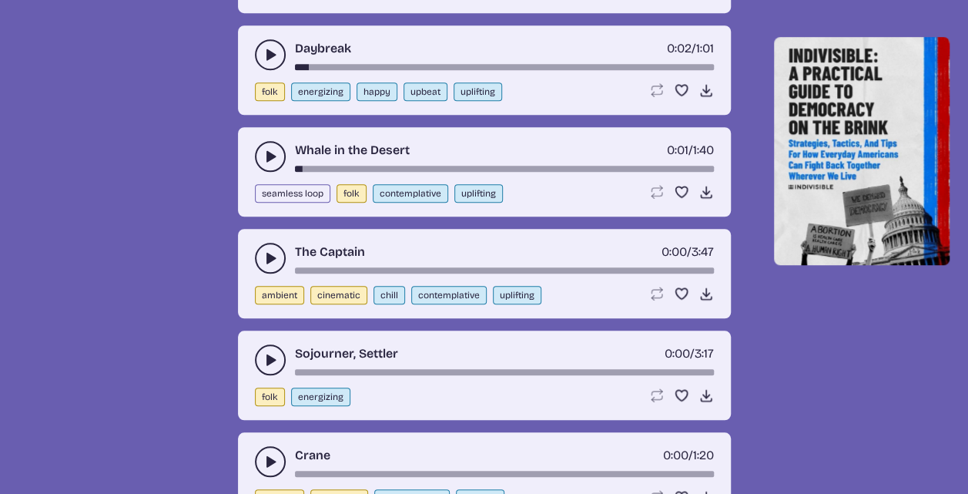
click at [266, 250] on icon "play-pause toggle" at bounding box center [270, 257] width 15 height 15
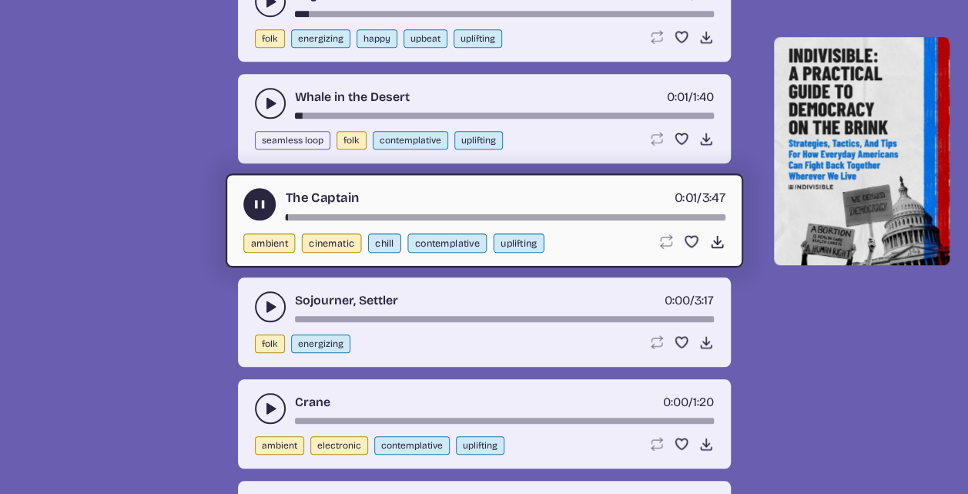
scroll to position [3528, 0]
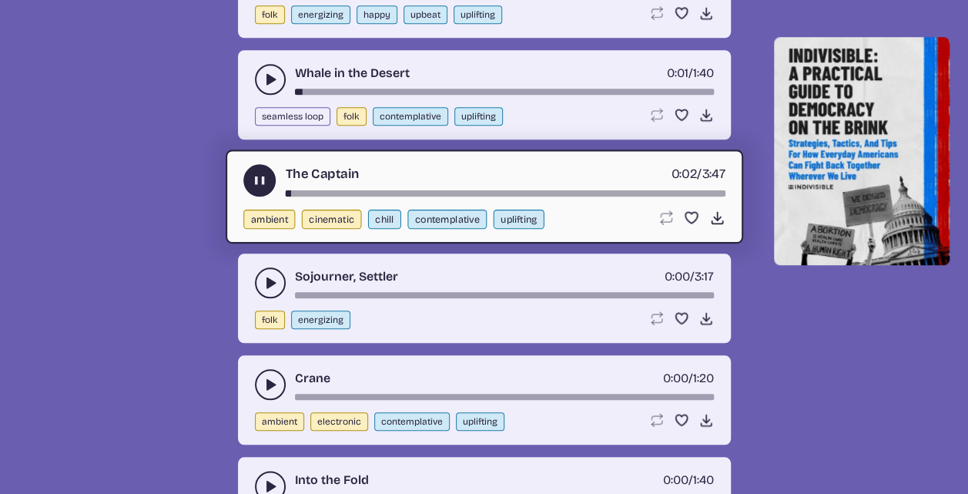
click at [263, 172] on use "play-pause toggle" at bounding box center [259, 180] width 16 height 16
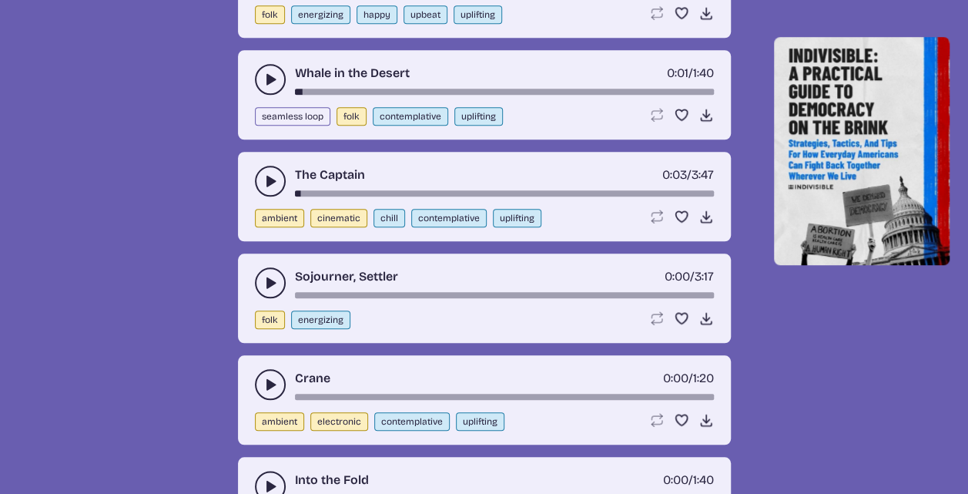
click at [270, 275] on icon "play-pause toggle" at bounding box center [270, 282] width 15 height 15
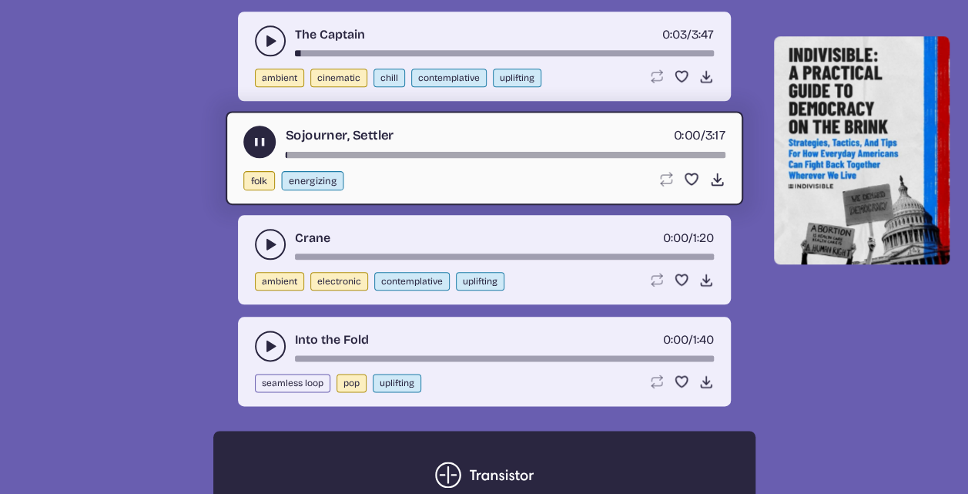
scroll to position [3682, 0]
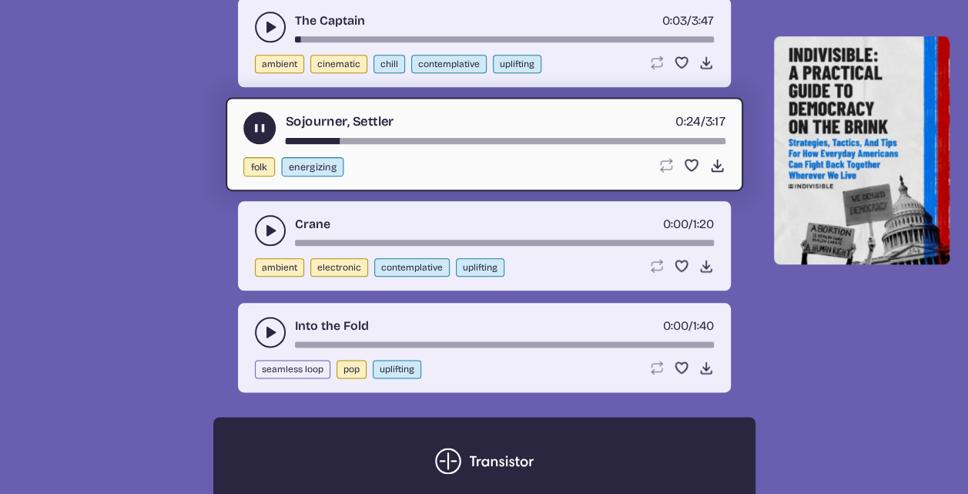
click at [251, 120] on icon "play-pause toggle" at bounding box center [259, 128] width 16 height 16
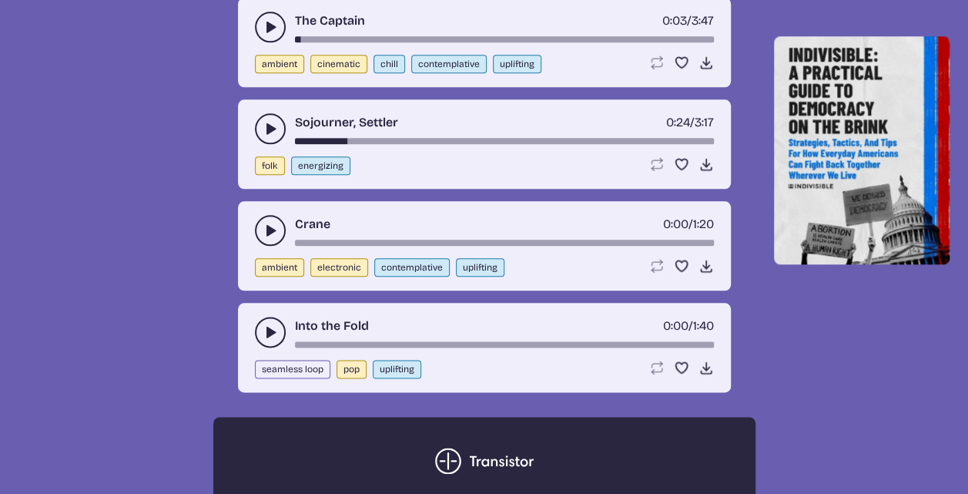
click at [263, 223] on icon "play-pause toggle" at bounding box center [270, 230] width 15 height 15
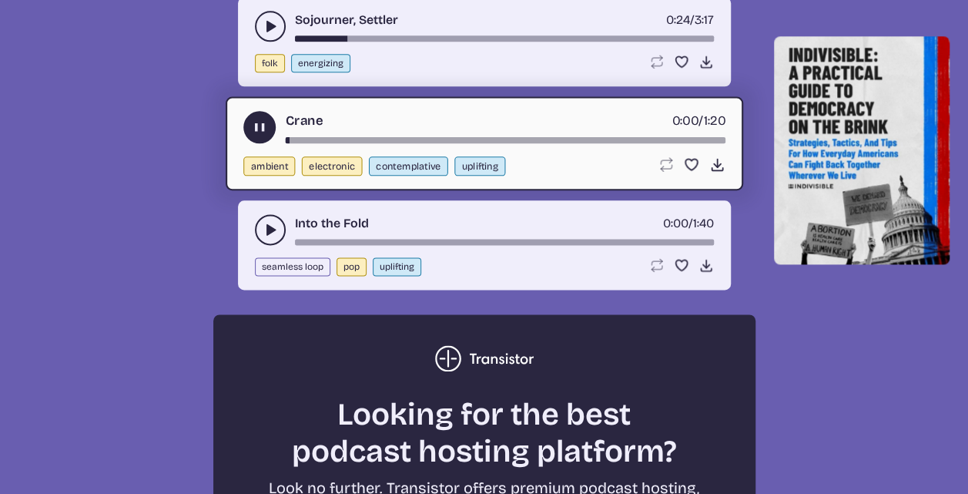
scroll to position [3836, 0]
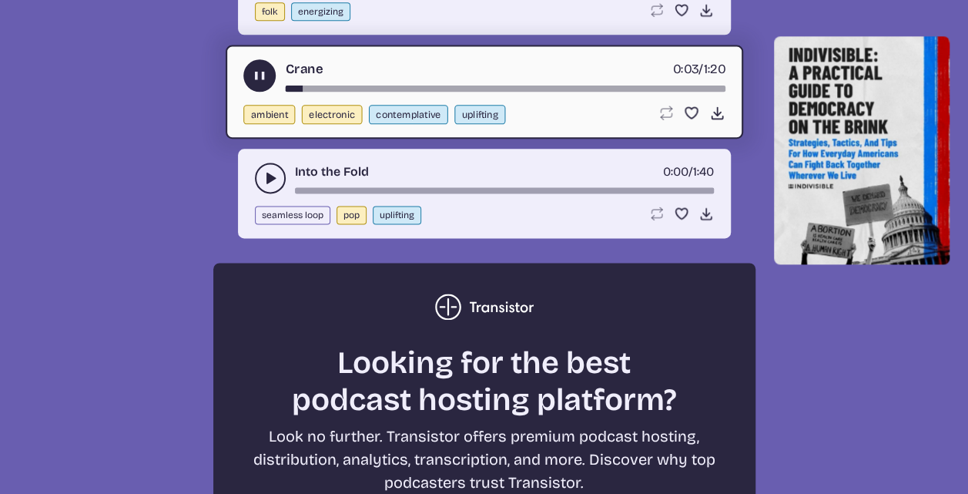
click at [256, 69] on use "play-pause toggle" at bounding box center [259, 76] width 16 height 16
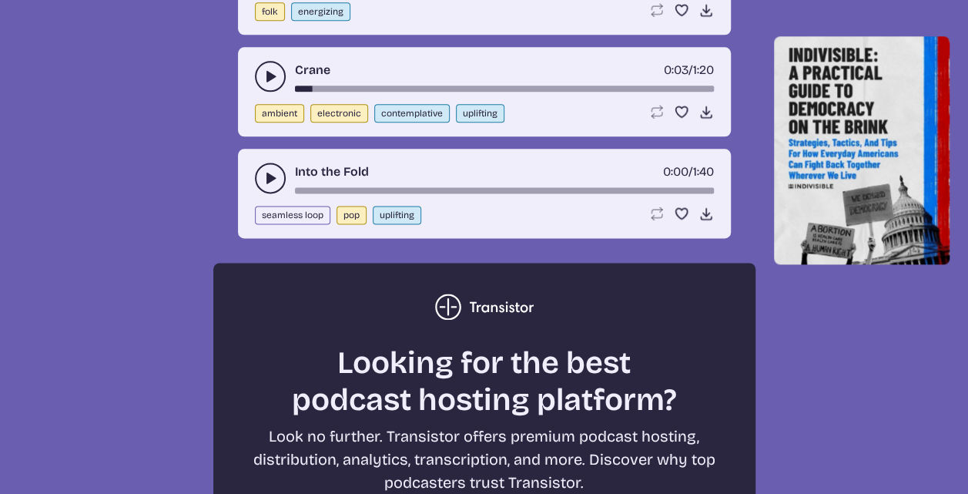
click at [265, 170] on icon "play-pause toggle" at bounding box center [270, 177] width 15 height 15
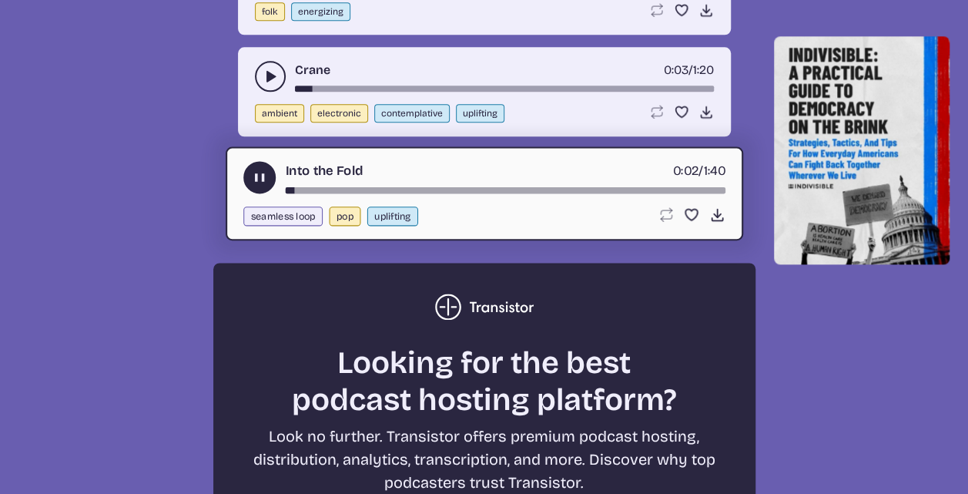
click at [253, 169] on icon "play-pause toggle" at bounding box center [259, 177] width 16 height 16
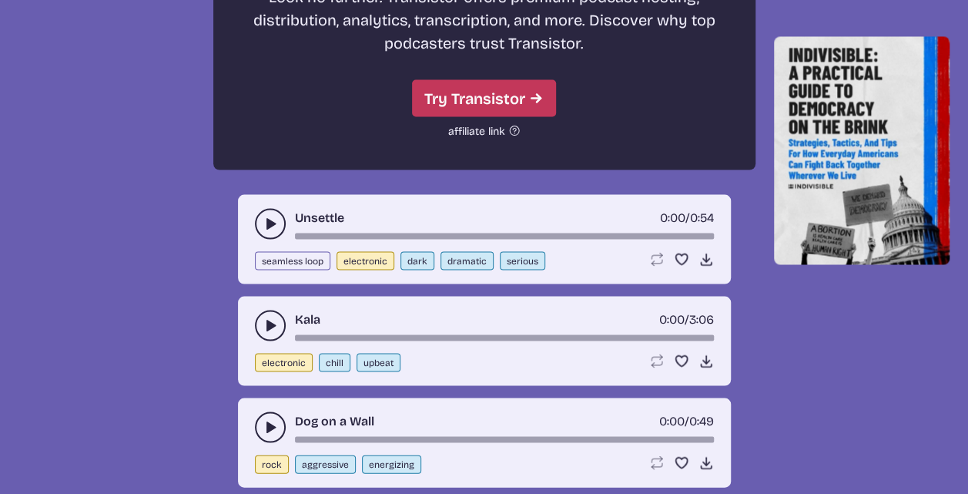
scroll to position [4298, 0]
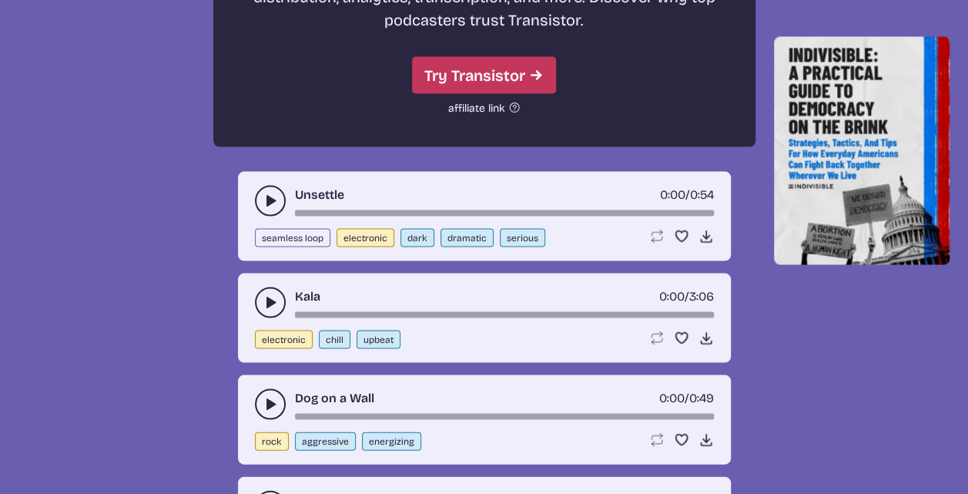
click at [270, 193] on use "play-pause toggle" at bounding box center [270, 200] width 15 height 15
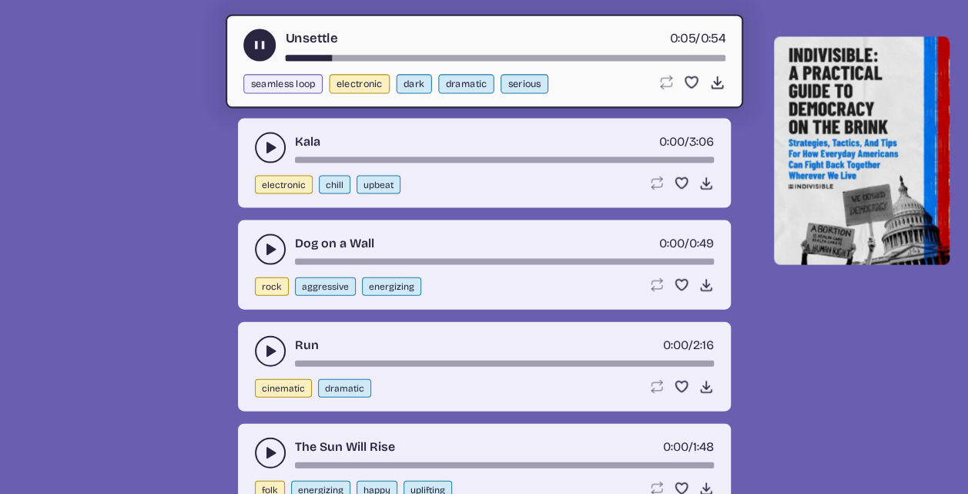
scroll to position [4375, 0]
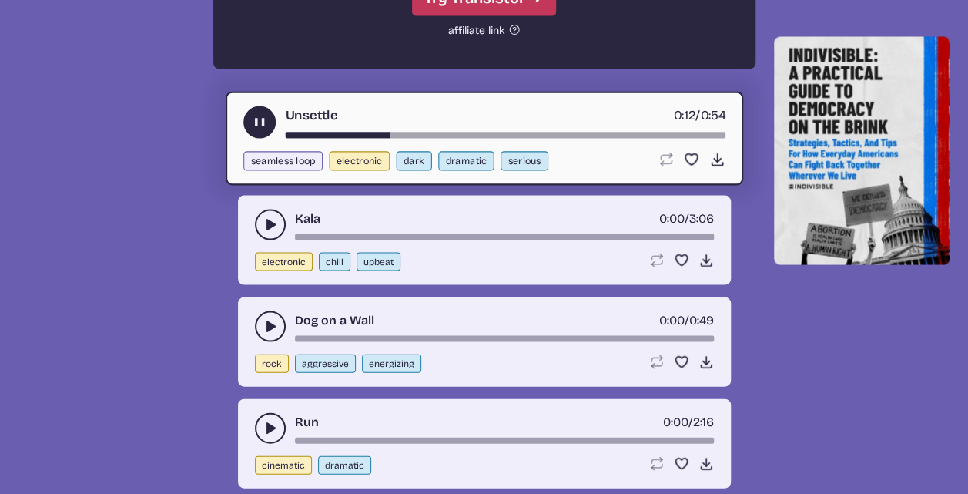
click at [262, 115] on icon "play-pause toggle" at bounding box center [259, 122] width 16 height 16
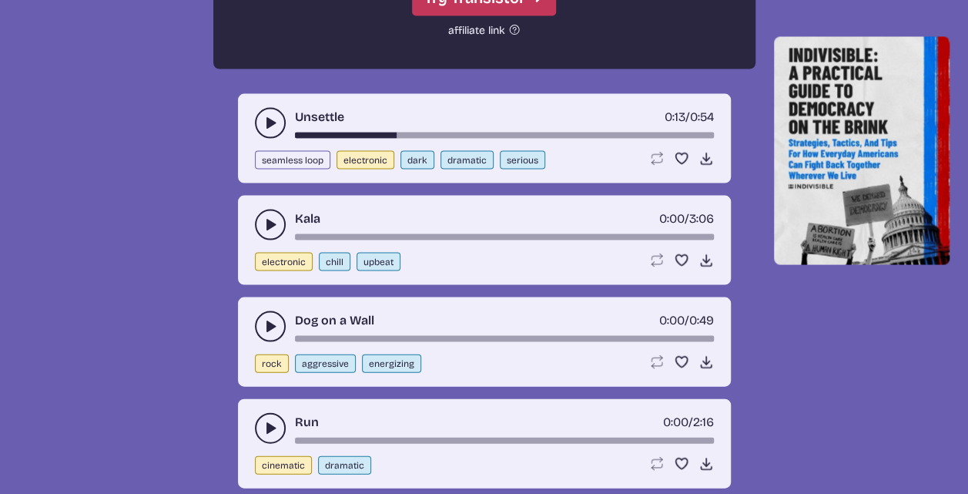
click at [265, 217] on icon "play-pause toggle" at bounding box center [270, 224] width 15 height 15
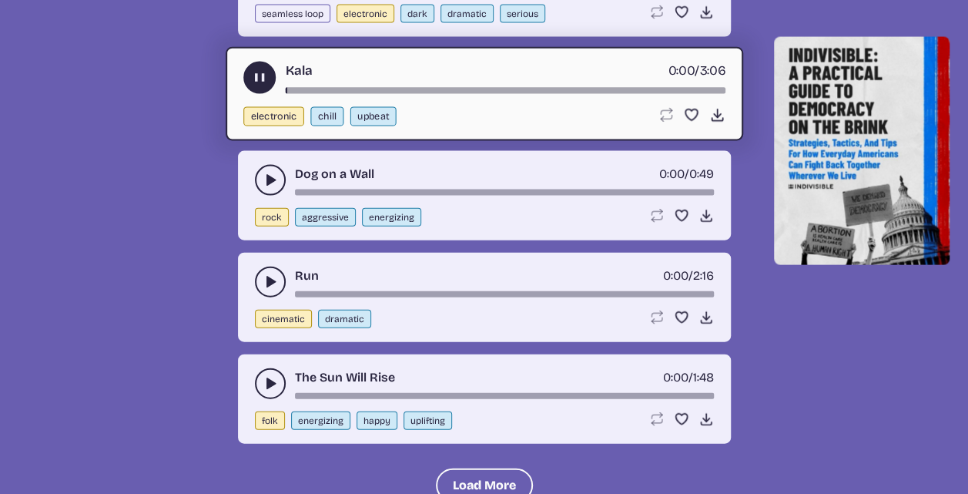
scroll to position [4529, 0]
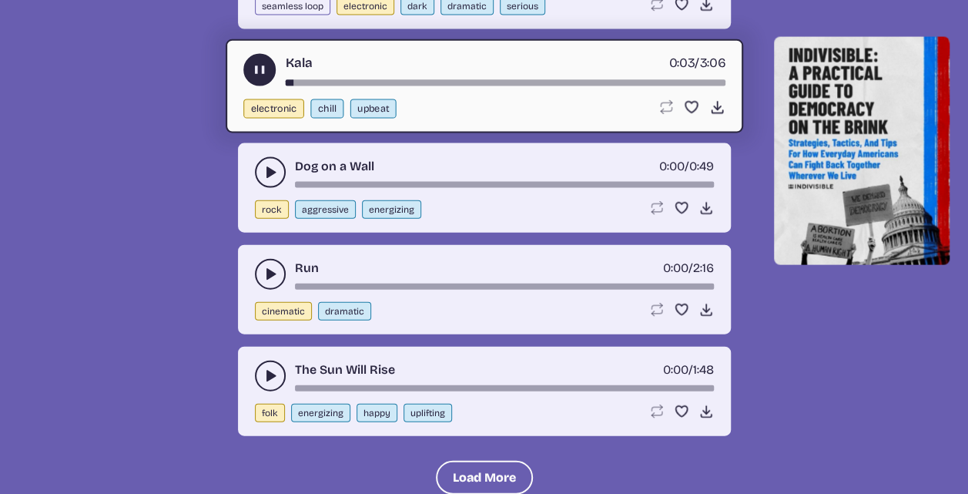
click at [263, 62] on use "play-pause toggle" at bounding box center [259, 70] width 16 height 16
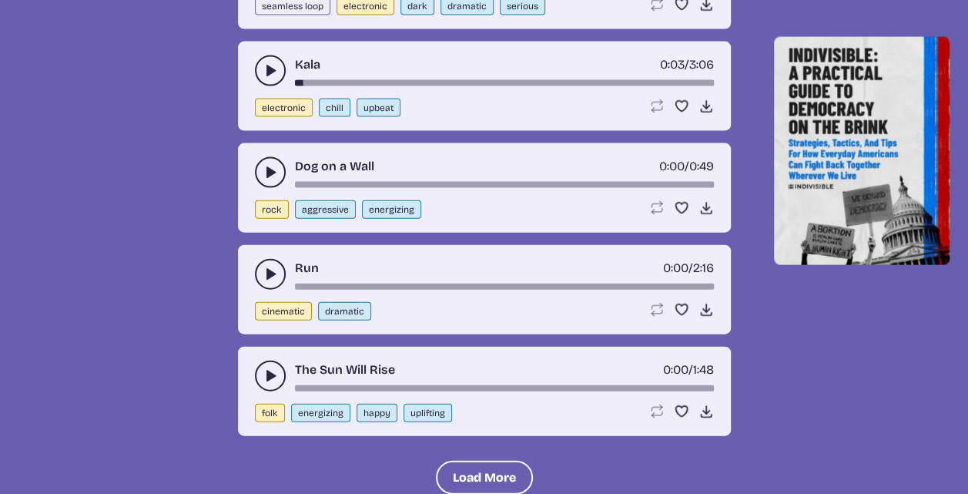
click at [266, 165] on icon "play-pause toggle" at bounding box center [270, 172] width 15 height 15
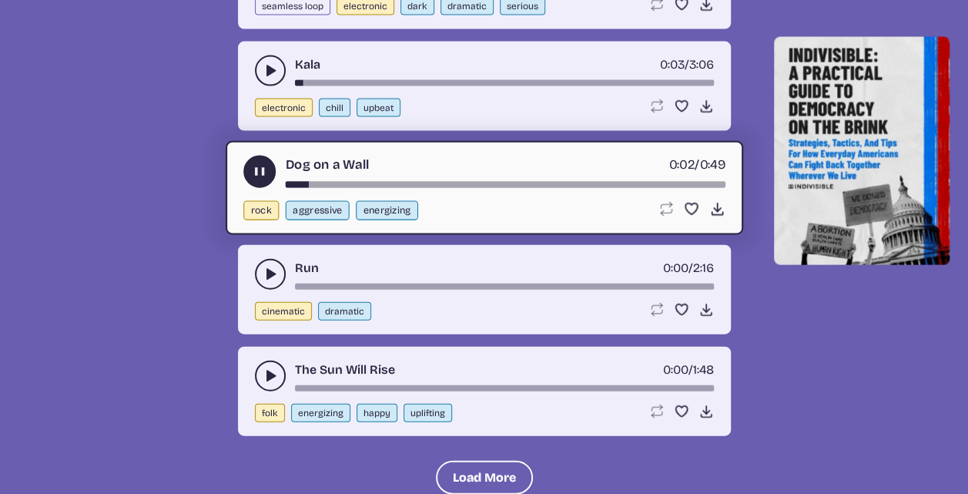
click at [254, 163] on use "play-pause toggle" at bounding box center [259, 171] width 16 height 16
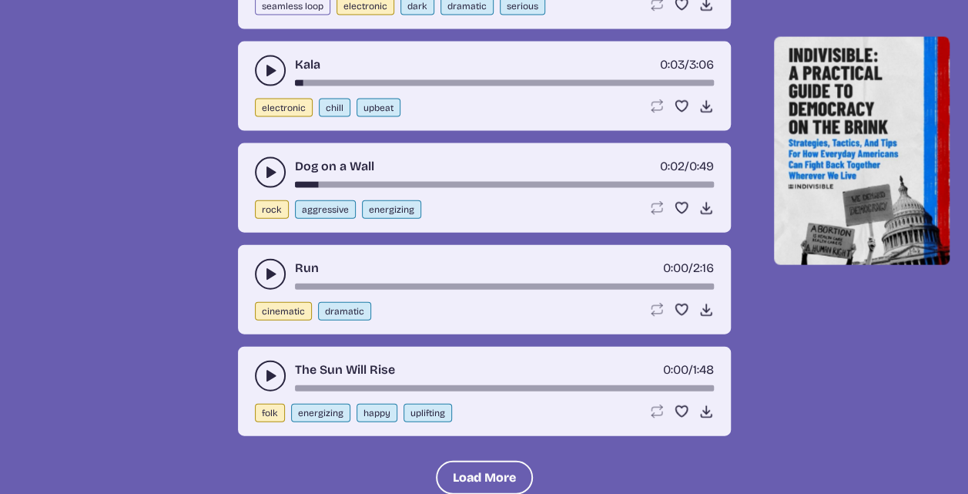
click at [265, 266] on icon "play-pause toggle" at bounding box center [270, 273] width 15 height 15
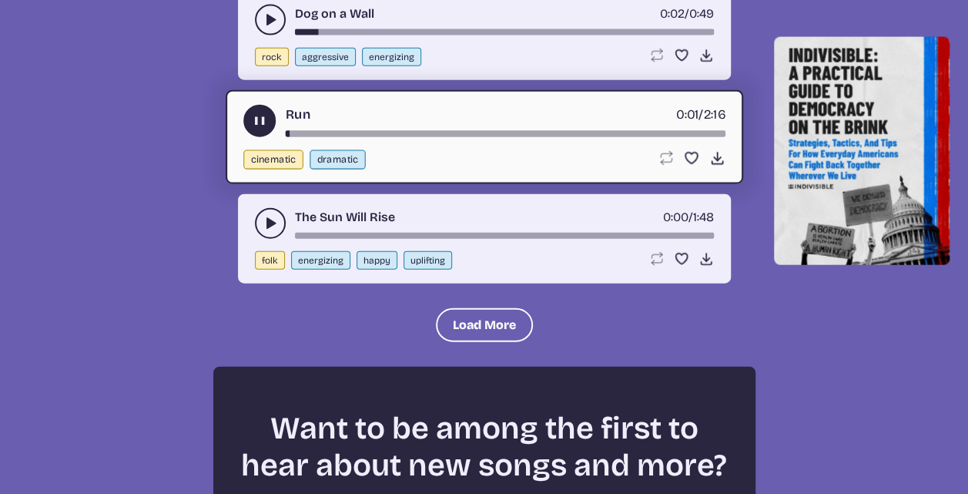
scroll to position [4683, 0]
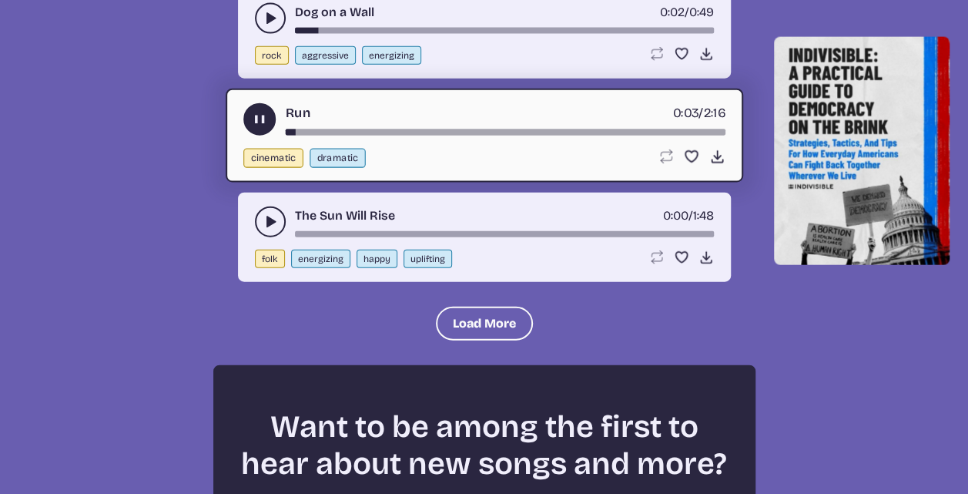
click at [259, 111] on icon "play-pause toggle" at bounding box center [259, 119] width 16 height 16
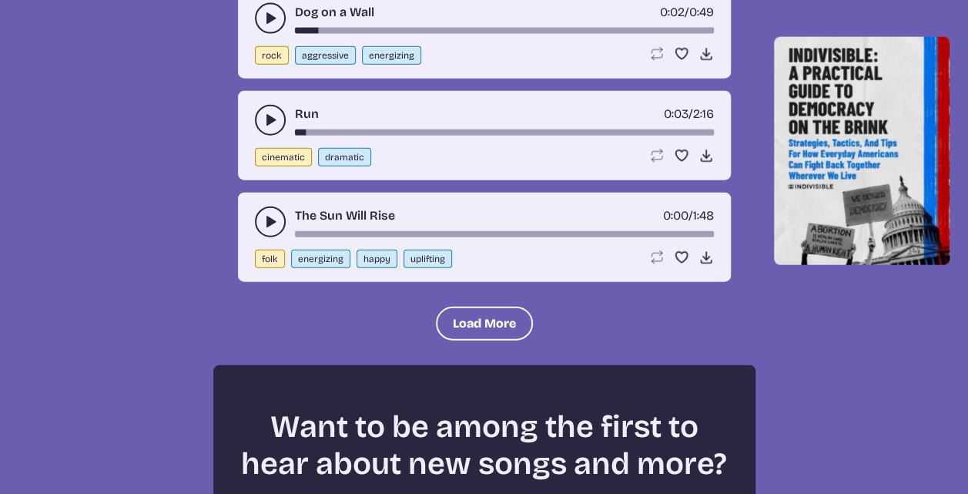
drag, startPoint x: 271, startPoint y: 202, endPoint x: 251, endPoint y: 190, distance: 23.1
click at [271, 214] on icon "play-pause toggle" at bounding box center [270, 221] width 15 height 15
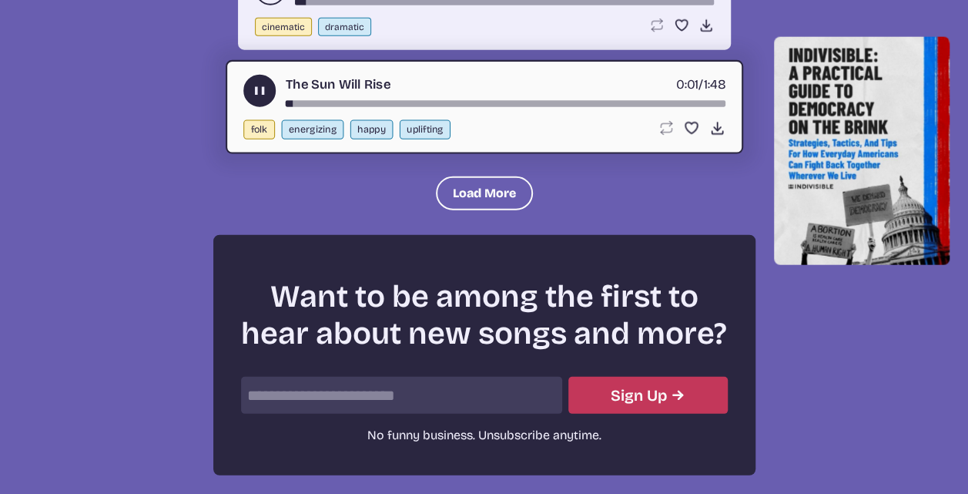
scroll to position [4837, 0]
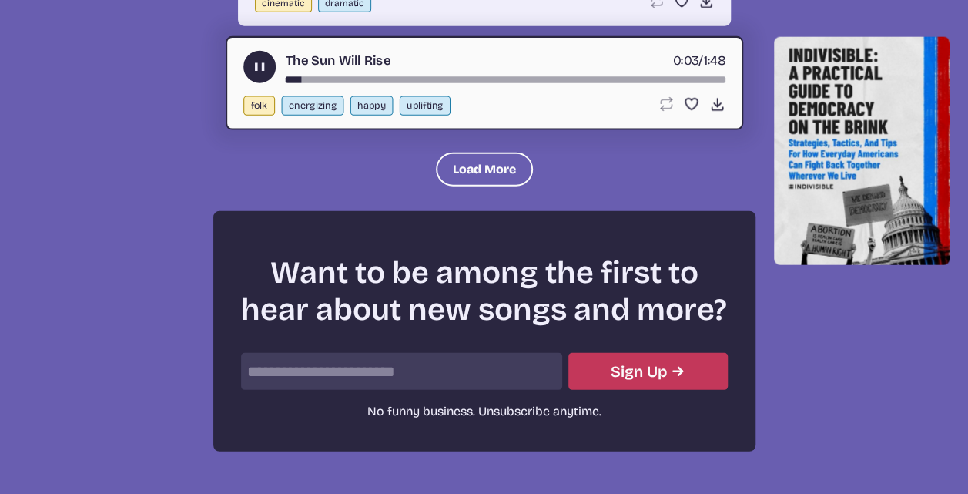
click at [255, 59] on use "play-pause toggle" at bounding box center [259, 67] width 16 height 16
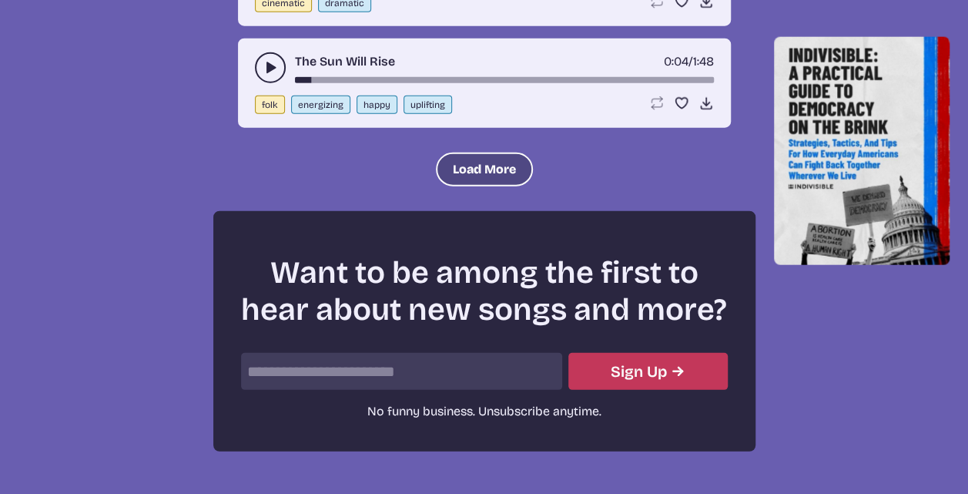
click at [497, 157] on button "Load More" at bounding box center [484, 169] width 97 height 34
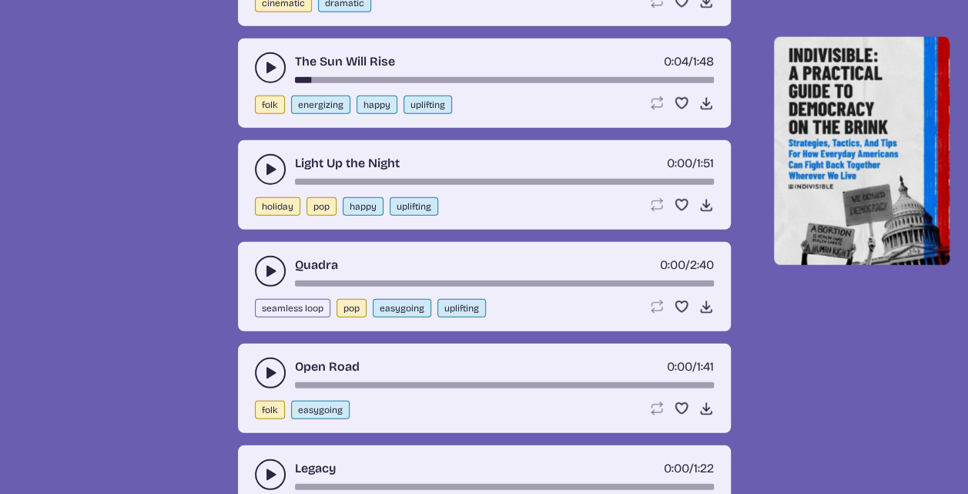
click at [266, 162] on use "play-pause toggle" at bounding box center [270, 169] width 15 height 15
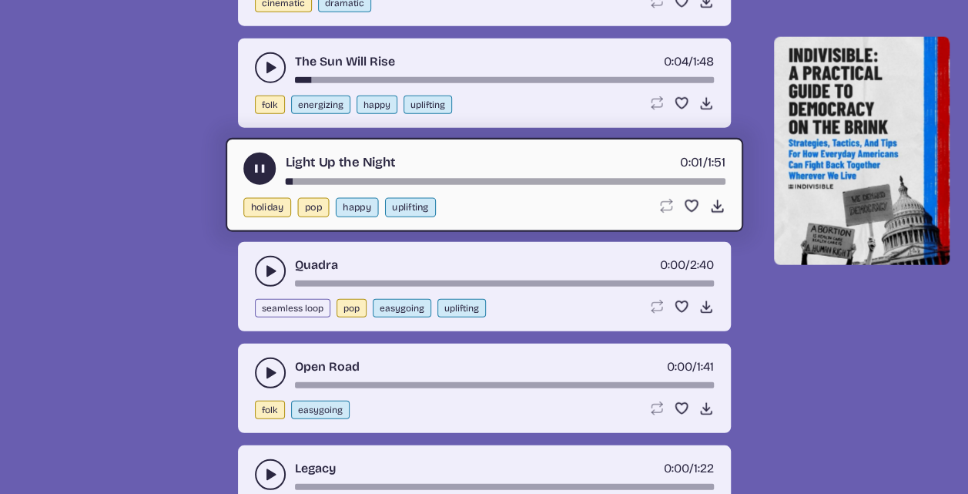
click at [254, 160] on use "play-pause toggle" at bounding box center [259, 168] width 16 height 16
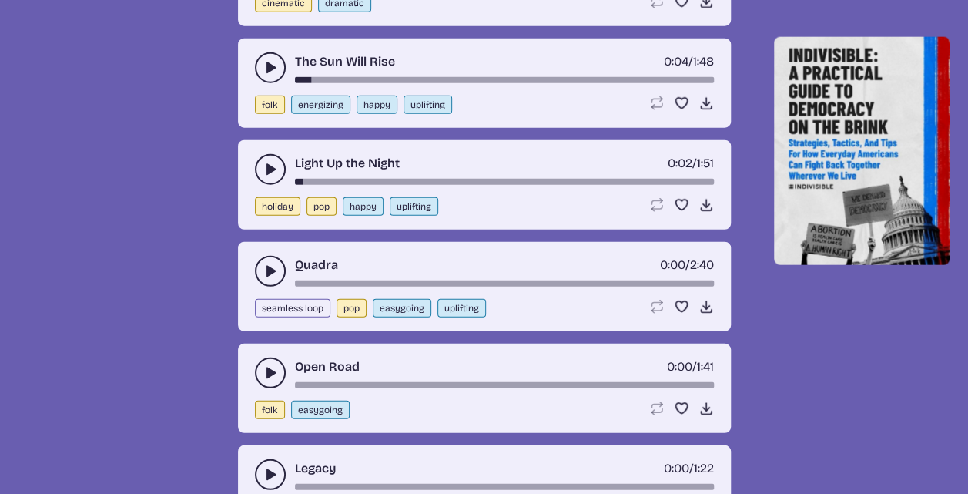
click at [269, 263] on icon "play-pause toggle" at bounding box center [270, 270] width 15 height 15
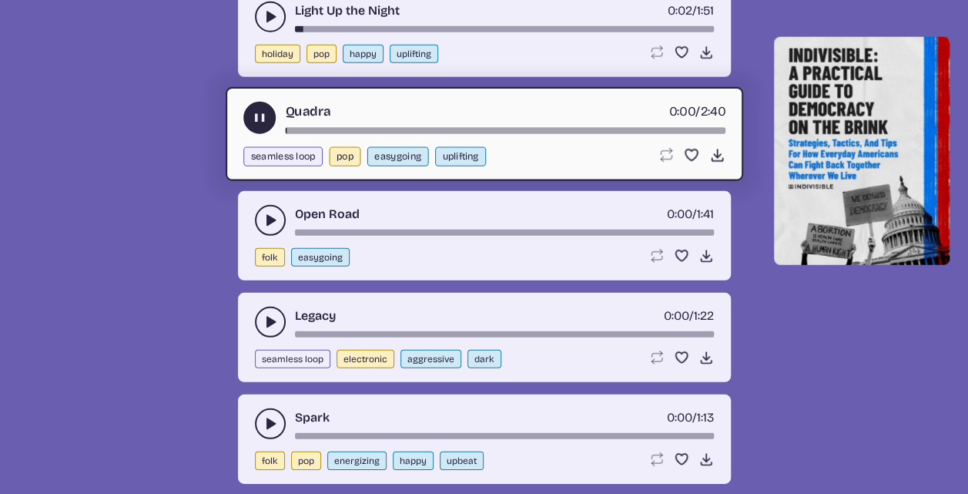
scroll to position [4991, 0]
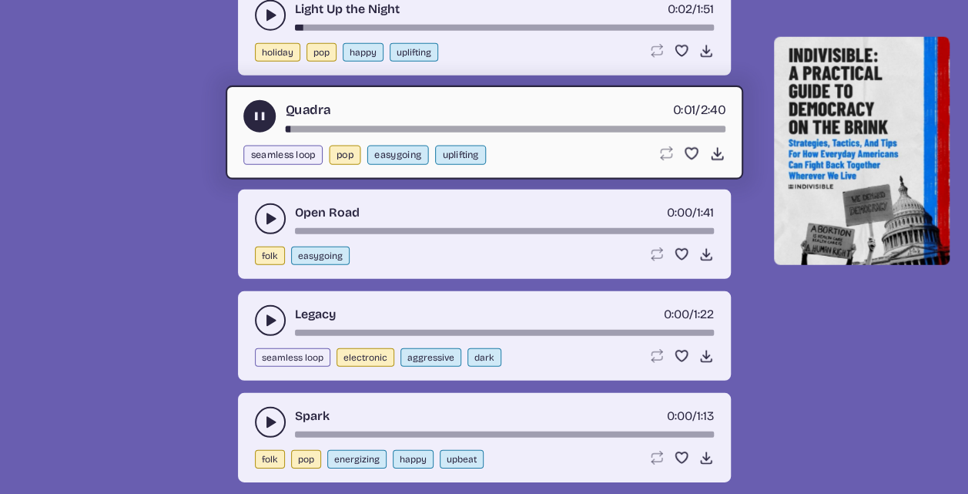
click at [260, 108] on icon "play-pause toggle" at bounding box center [259, 116] width 16 height 16
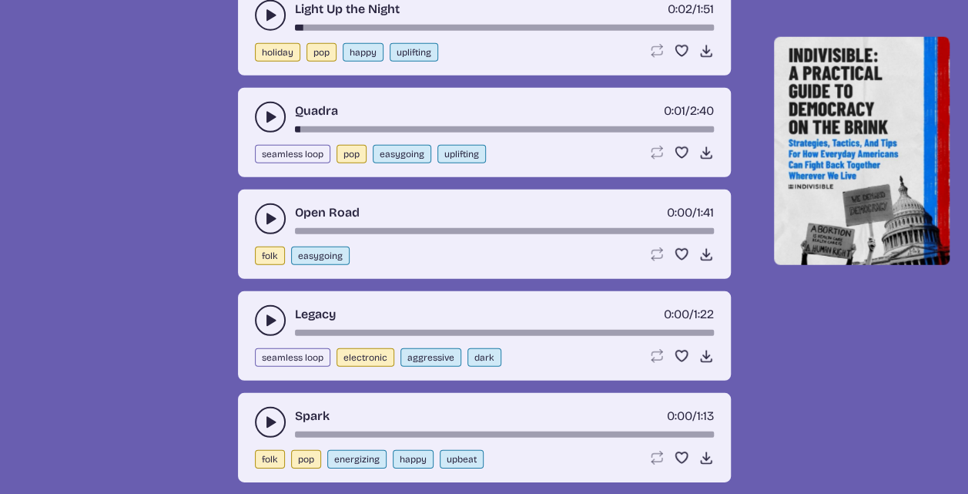
click at [271, 211] on icon "play-pause toggle" at bounding box center [270, 218] width 15 height 15
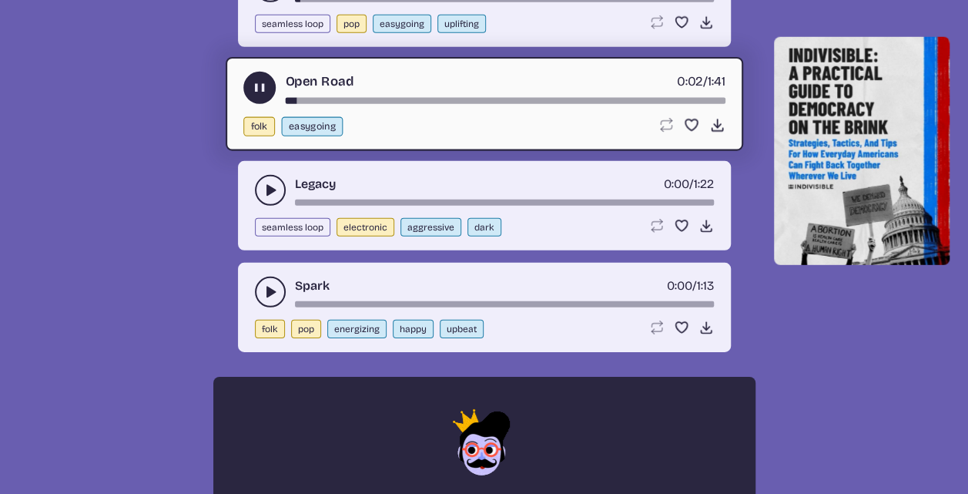
scroll to position [5145, 0]
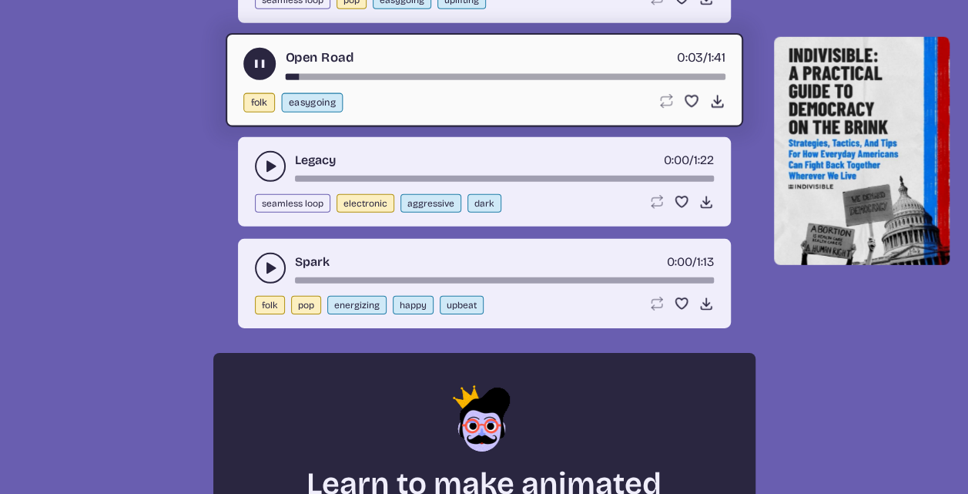
click at [261, 55] on use "play-pause toggle" at bounding box center [259, 63] width 16 height 16
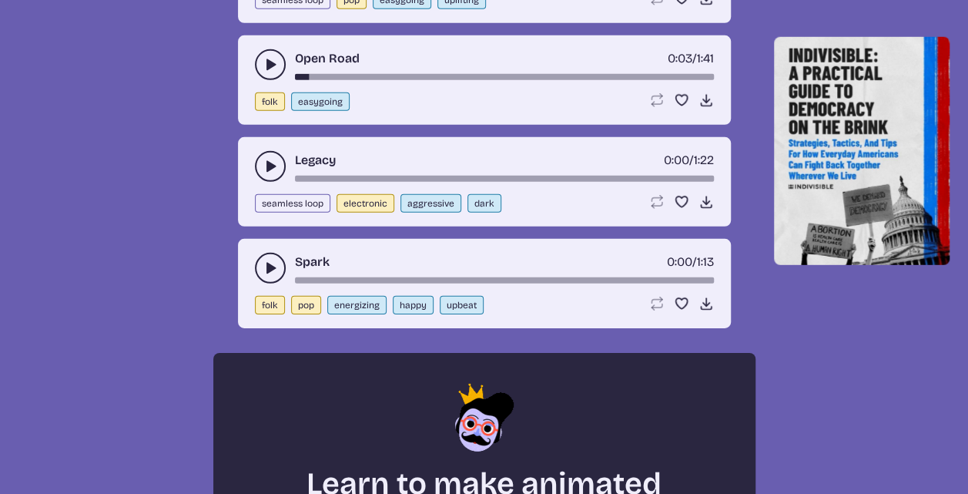
click at [260, 151] on button "play-pause toggle" at bounding box center [270, 166] width 31 height 31
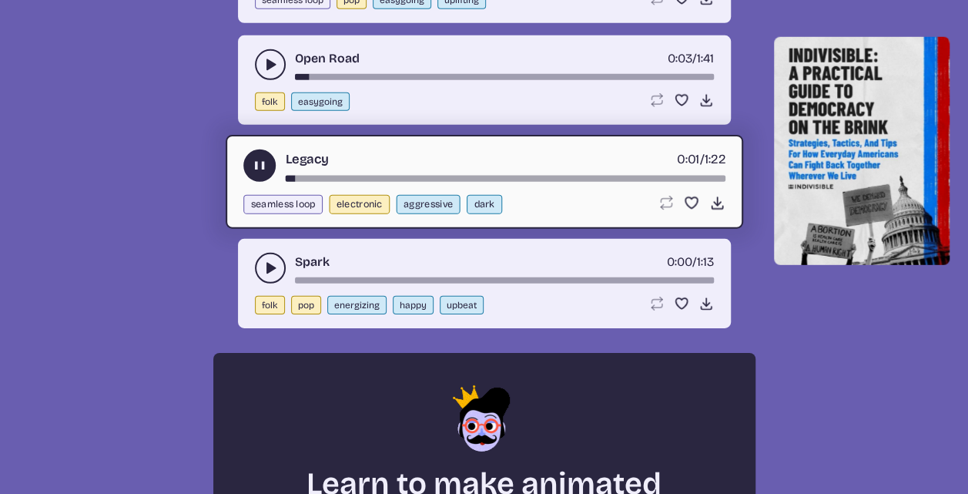
click at [254, 157] on use "play-pause toggle" at bounding box center [259, 165] width 16 height 16
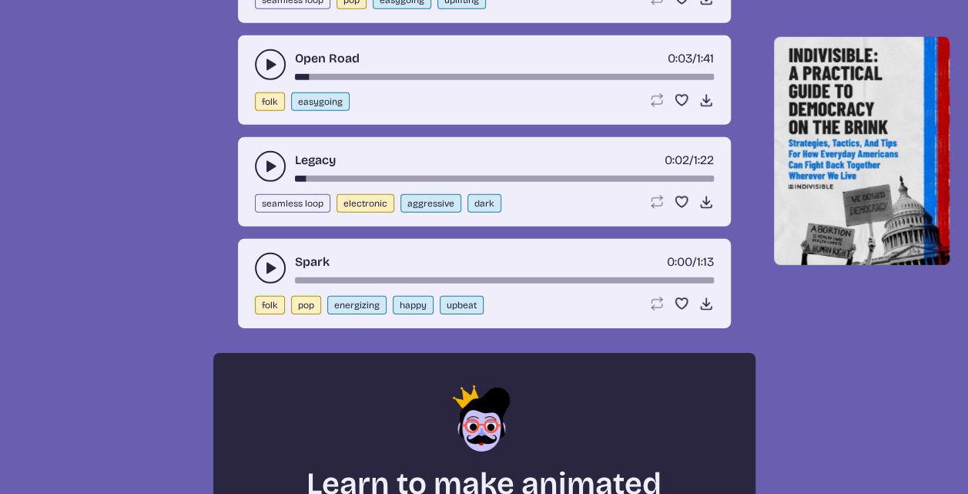
click at [267, 260] on use "play-pause toggle" at bounding box center [270, 267] width 15 height 15
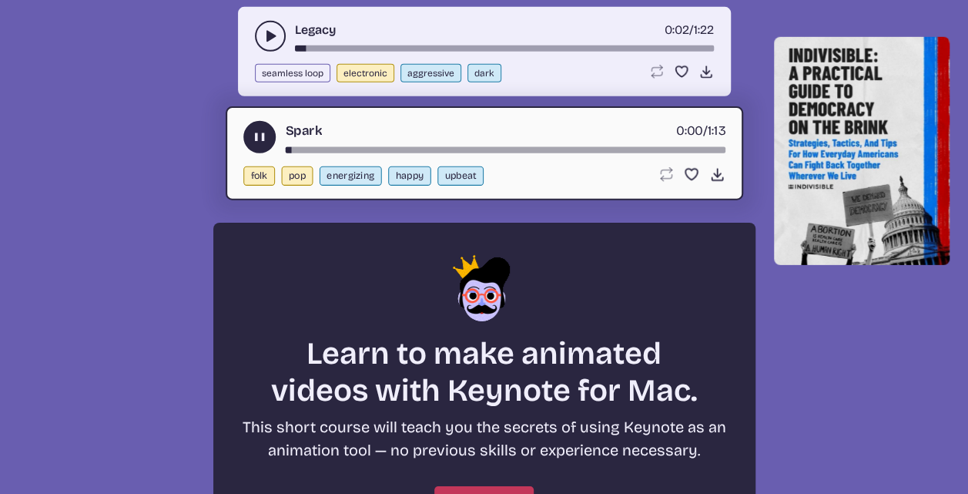
scroll to position [5299, 0]
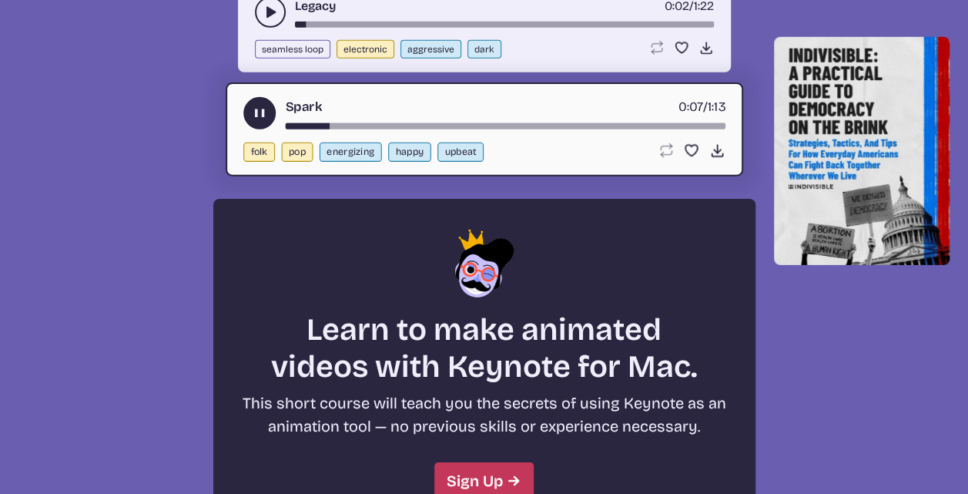
click at [247, 97] on button "play-pause toggle" at bounding box center [259, 113] width 32 height 32
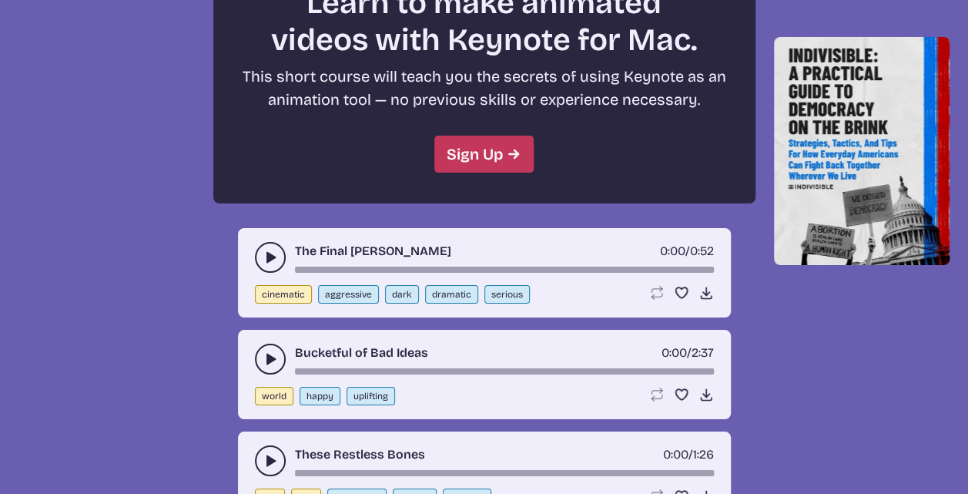
scroll to position [5761, 0]
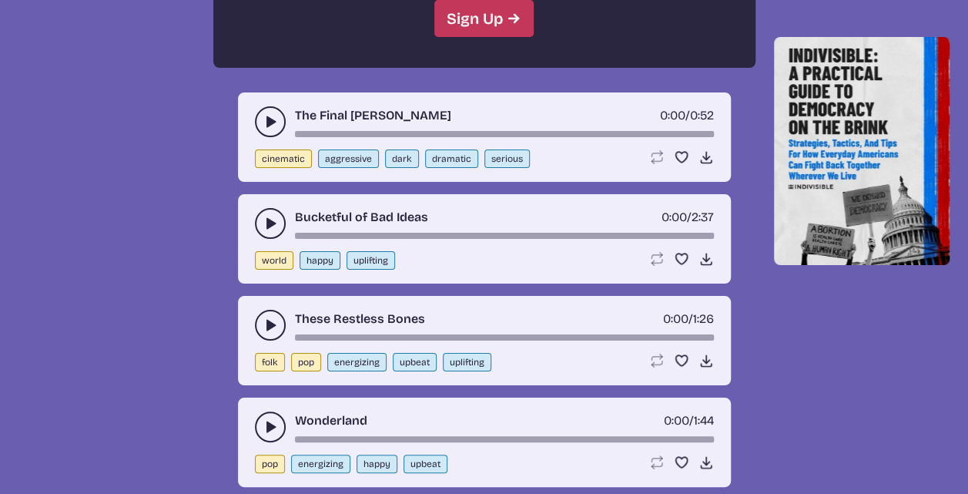
click at [263, 114] on icon "play-pause toggle" at bounding box center [270, 121] width 15 height 15
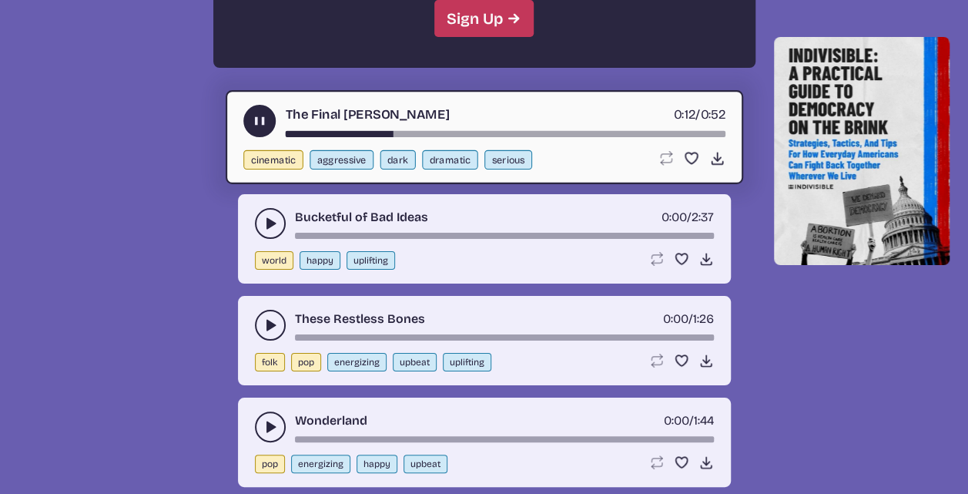
click at [257, 112] on use "play-pause toggle" at bounding box center [259, 120] width 16 height 16
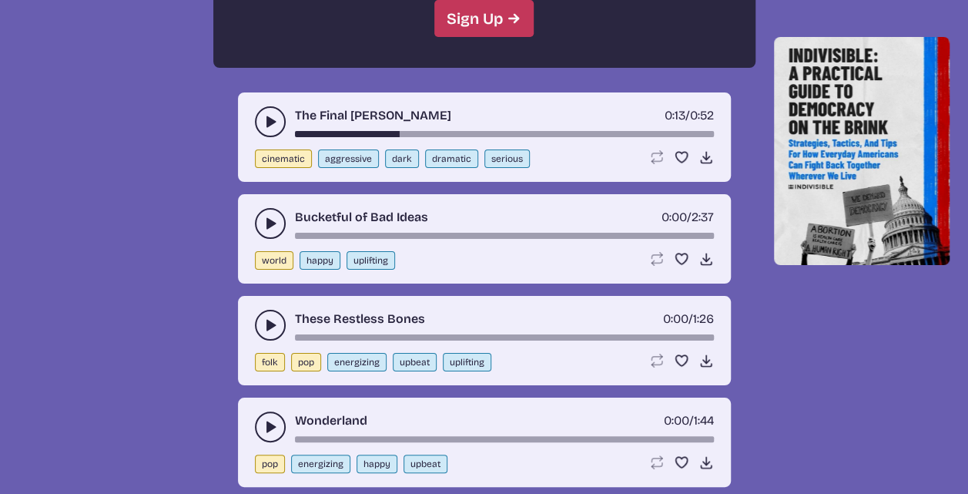
click at [268, 216] on use "play-pause toggle" at bounding box center [270, 223] width 15 height 15
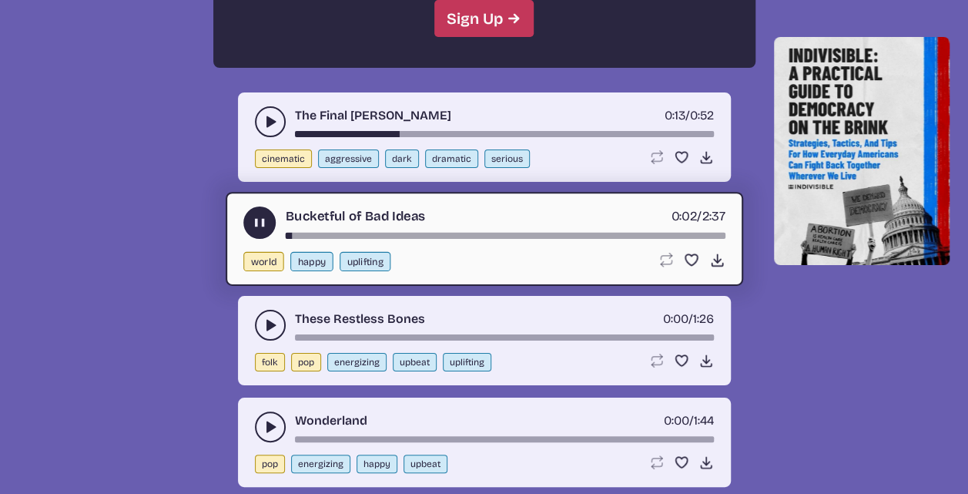
click at [254, 214] on use "play-pause toggle" at bounding box center [259, 222] width 16 height 16
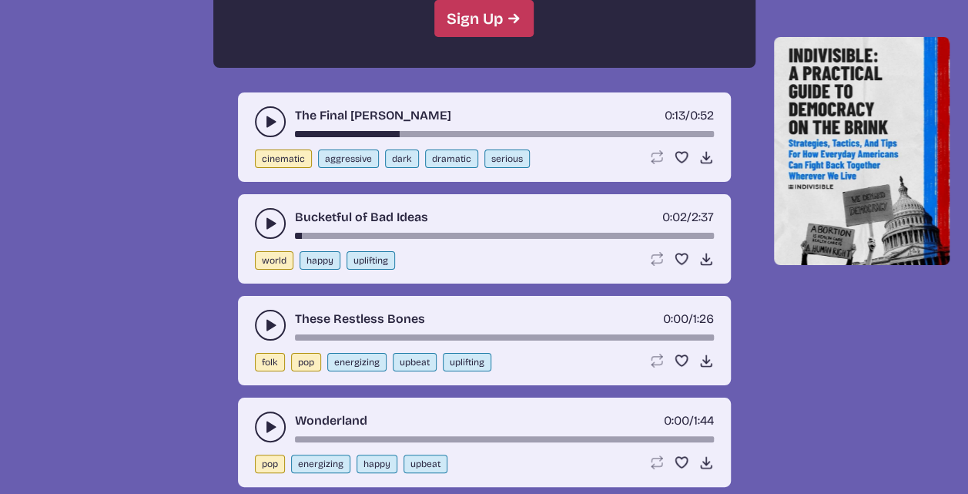
click at [263, 317] on icon "play-pause toggle" at bounding box center [270, 324] width 15 height 15
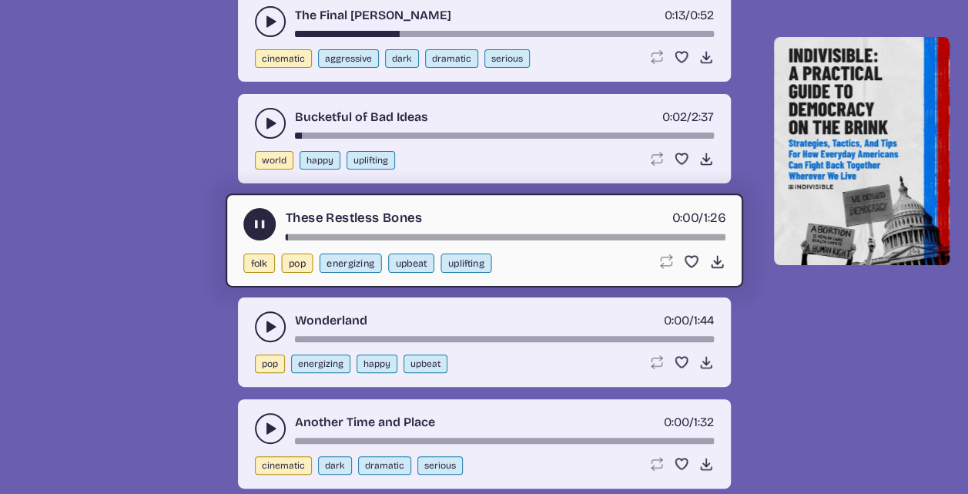
scroll to position [5915, 0]
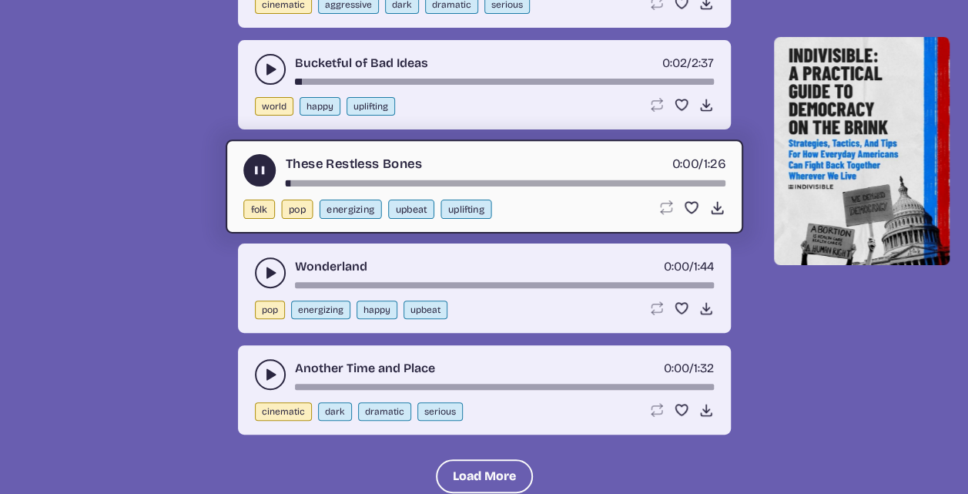
click at [263, 162] on use "play-pause toggle" at bounding box center [259, 170] width 16 height 16
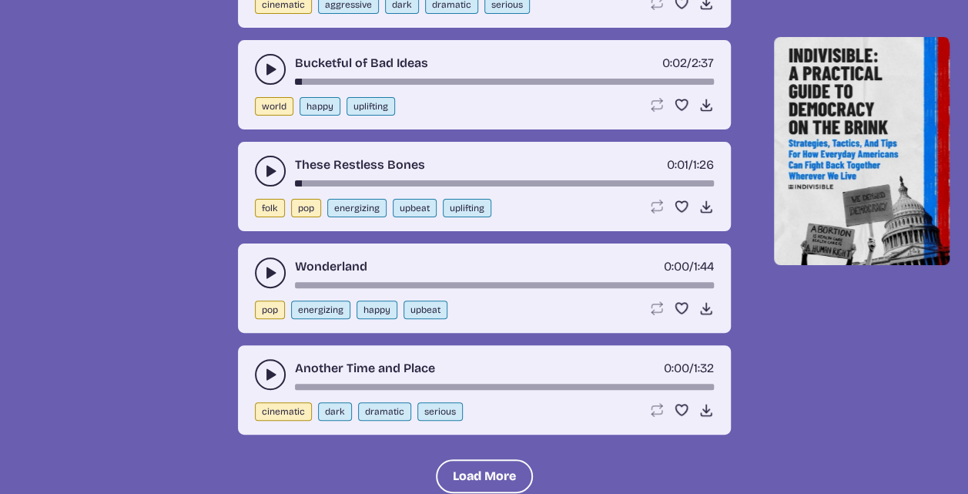
click at [263, 265] on icon "play-pause toggle" at bounding box center [270, 272] width 15 height 15
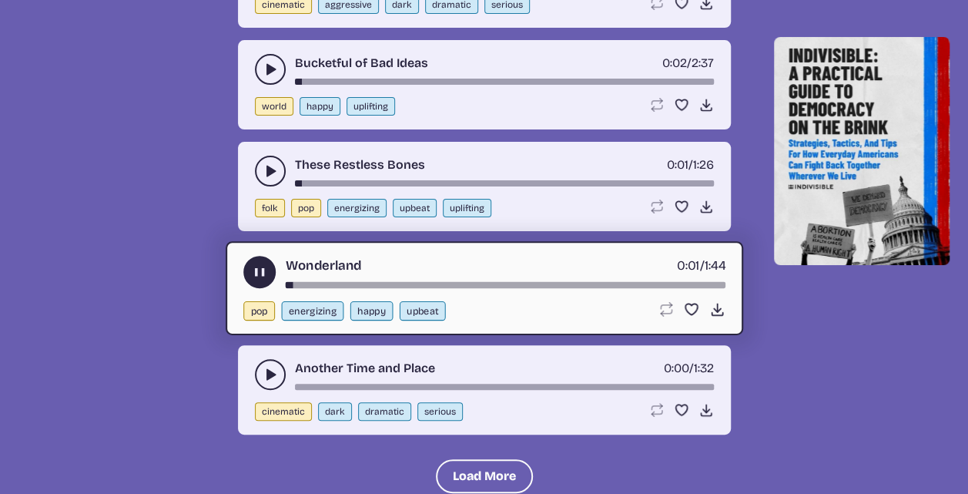
click at [259, 263] on icon "play-pause toggle" at bounding box center [259, 271] width 16 height 16
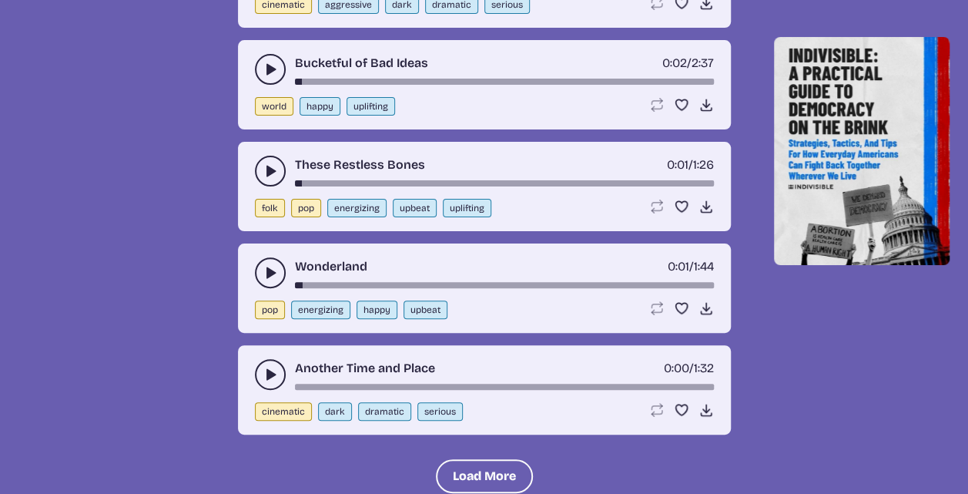
click at [274, 367] on icon "play-pause toggle" at bounding box center [270, 374] width 15 height 15
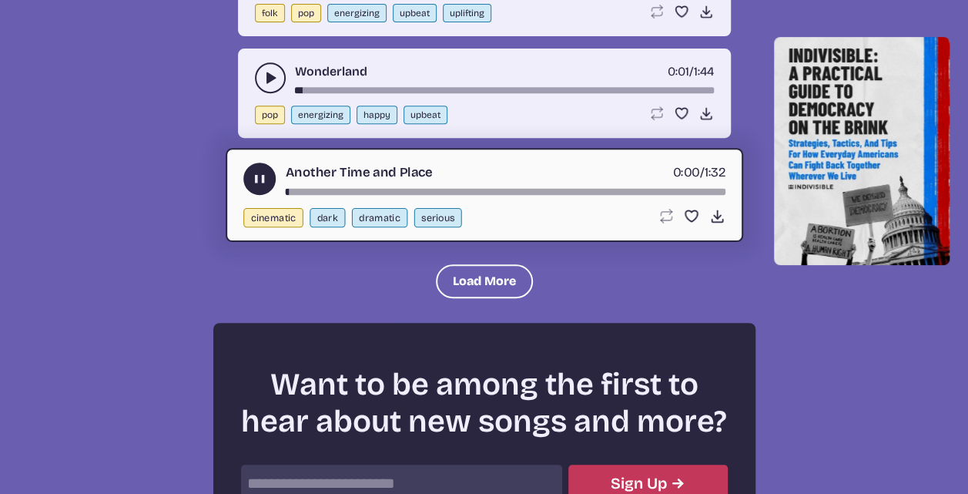
scroll to position [6146, 0]
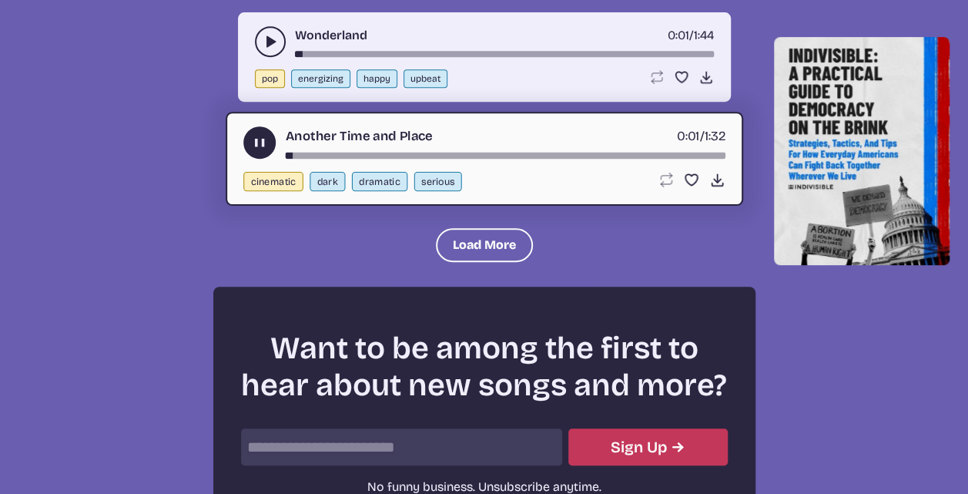
click at [255, 134] on use "play-pause toggle" at bounding box center [259, 142] width 16 height 16
